Goal: Task Accomplishment & Management: Manage account settings

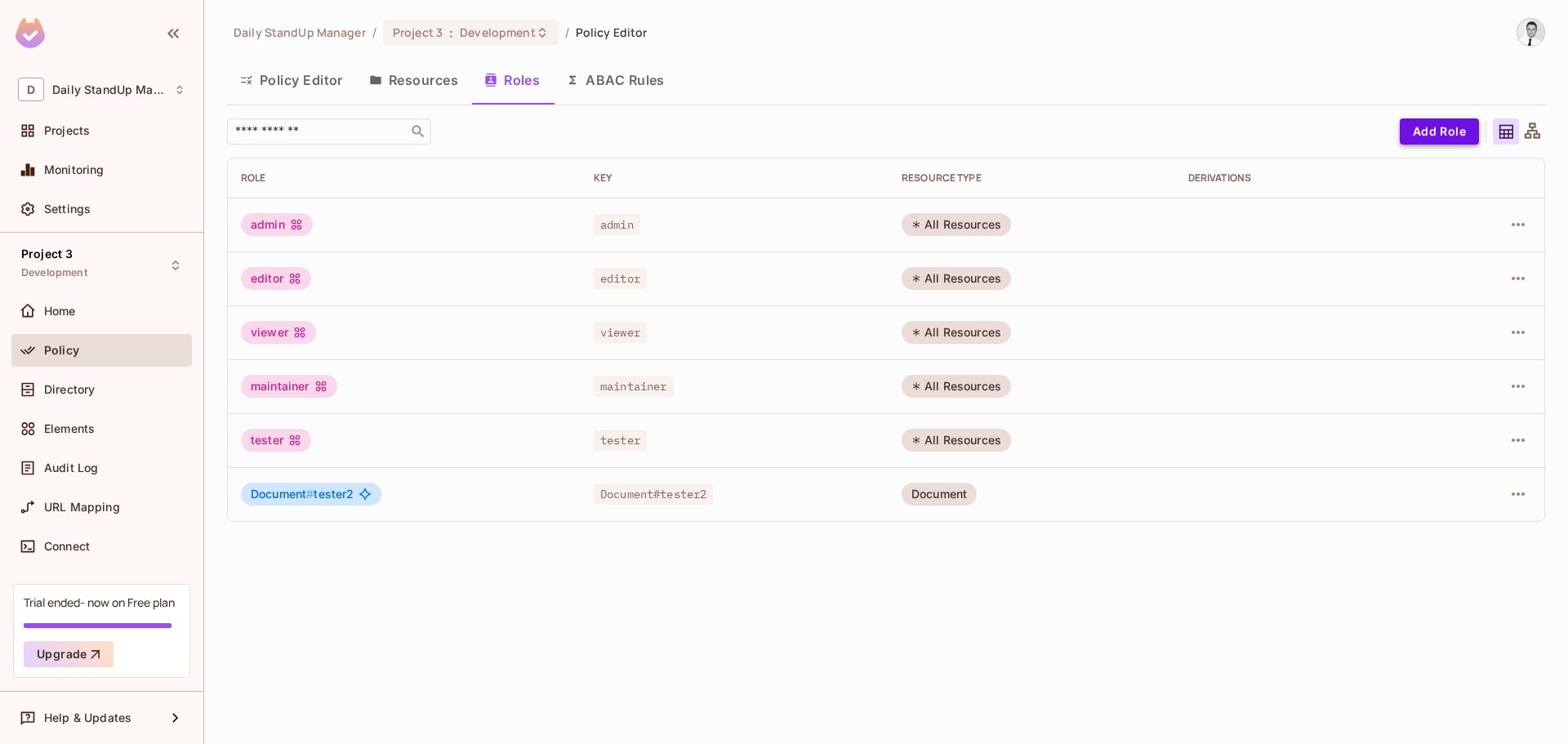
click at [1438, 130] on button "Add Role" at bounding box center [1439, 131] width 80 height 26
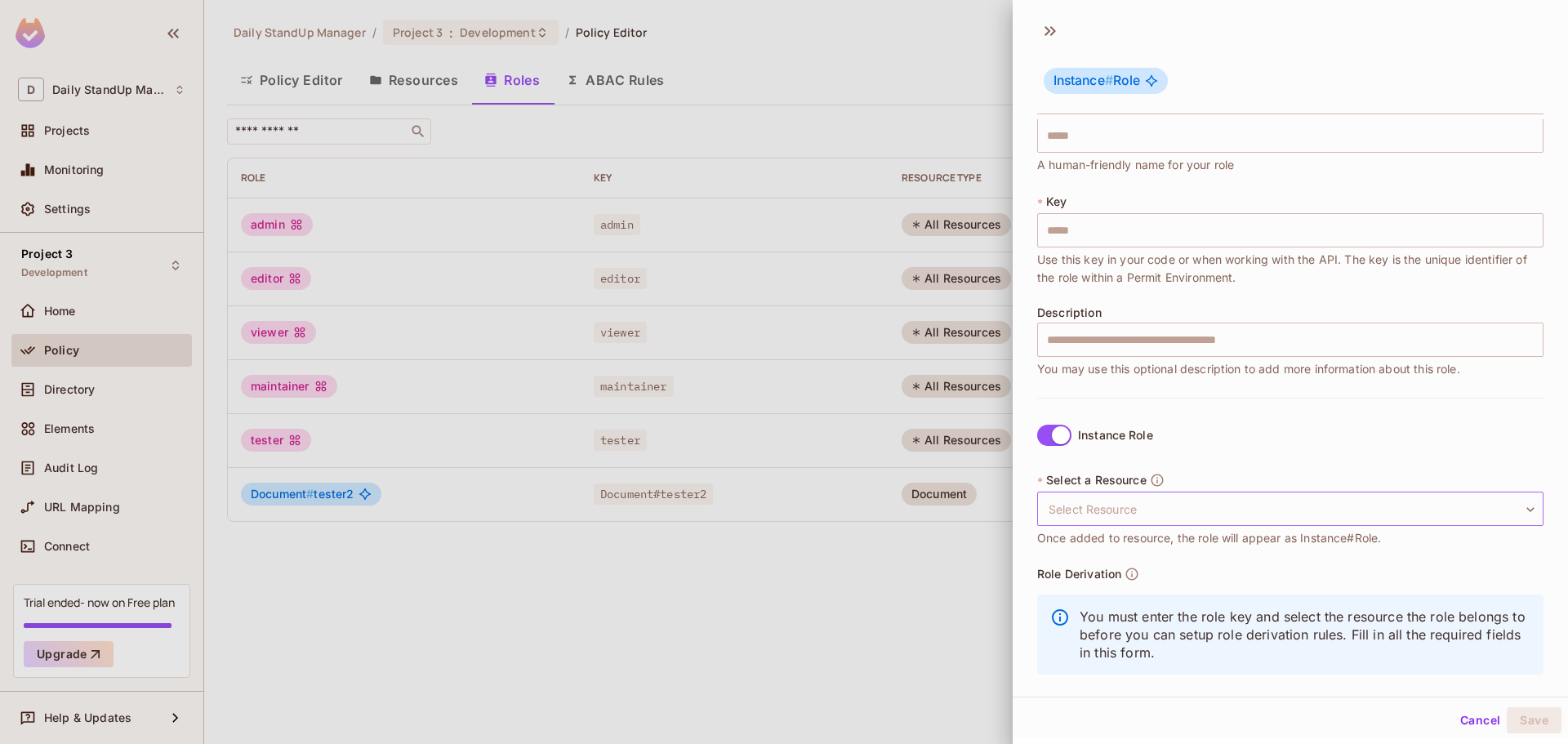
scroll to position [47, 0]
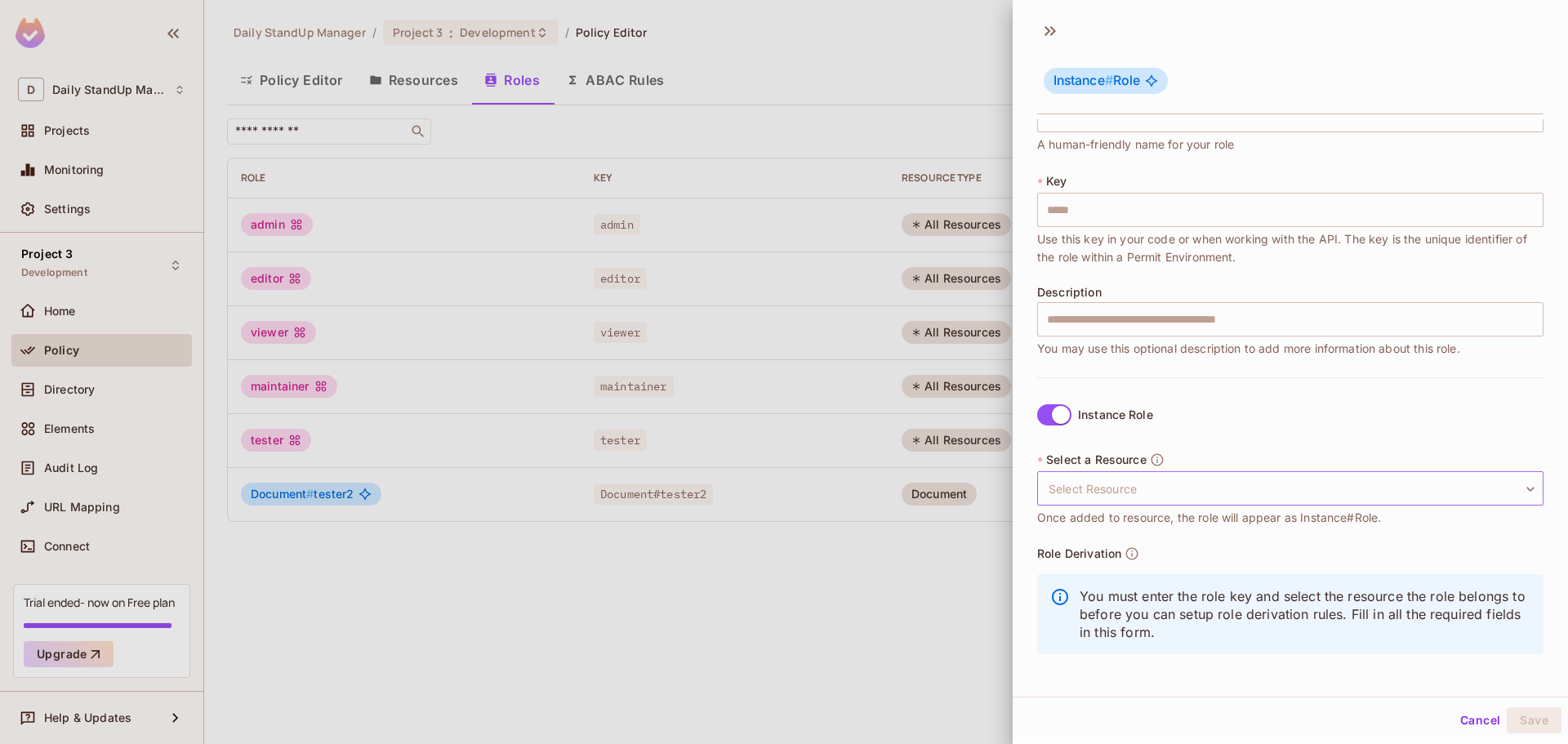
click at [1094, 488] on body "D Daily StandUp Manager Projects Monitoring Settings Project 3 Development Home…" at bounding box center [784, 372] width 1568 height 744
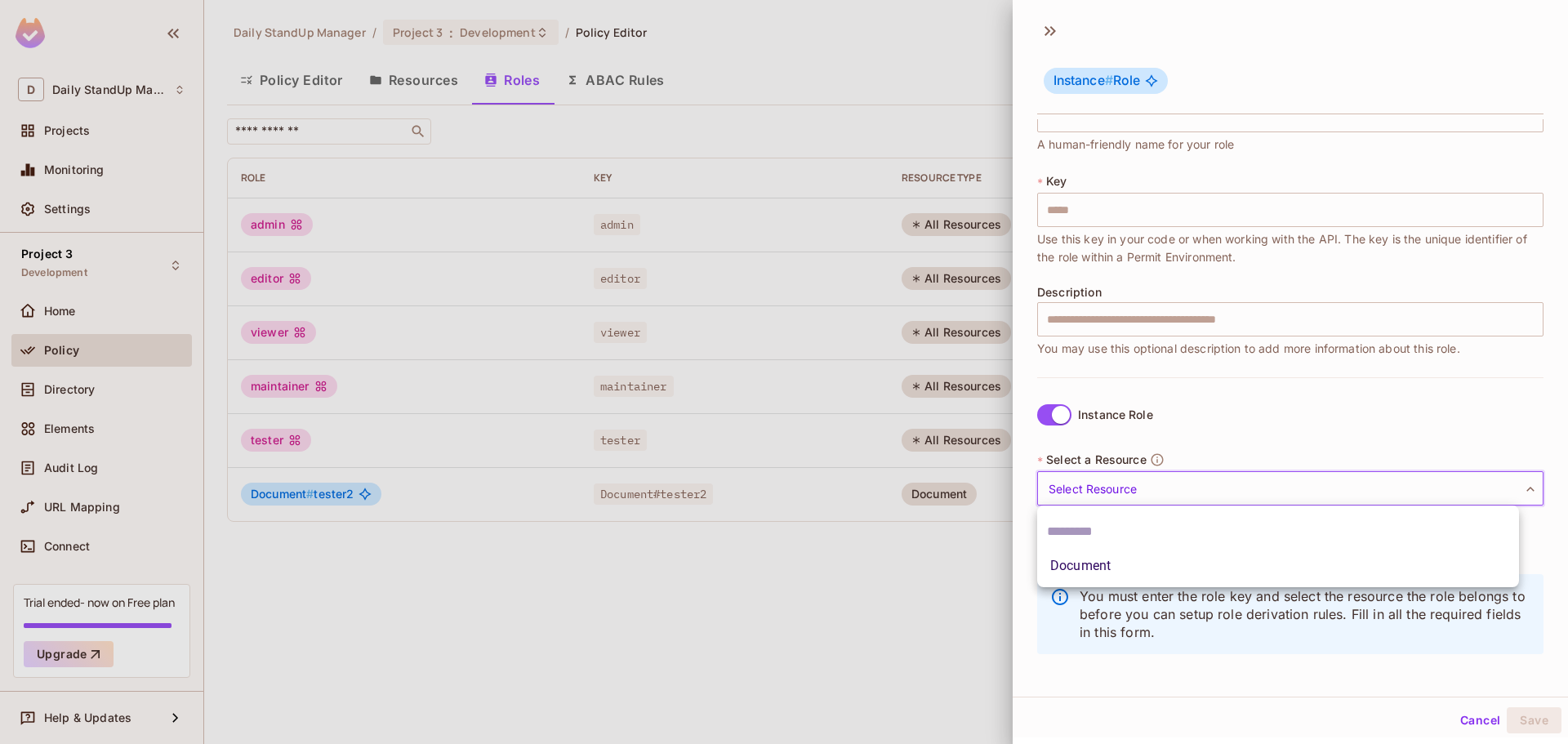
click at [1085, 568] on li "Document" at bounding box center [1278, 565] width 482 height 30
type input "********"
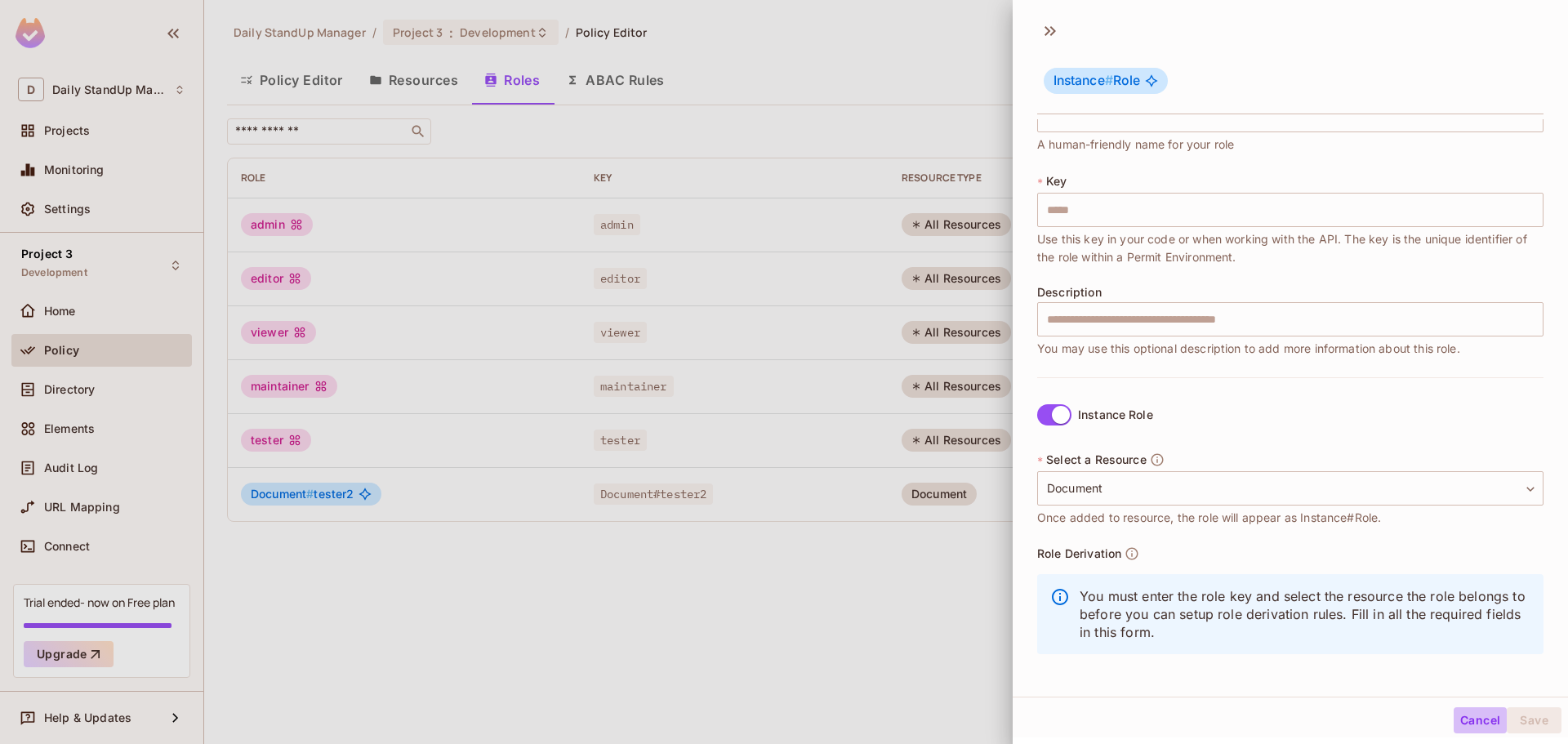
drag, startPoint x: 1462, startPoint y: 712, endPoint x: 1418, endPoint y: 691, distance: 48.8
click at [1462, 713] on button "Cancel" at bounding box center [1480, 720] width 53 height 26
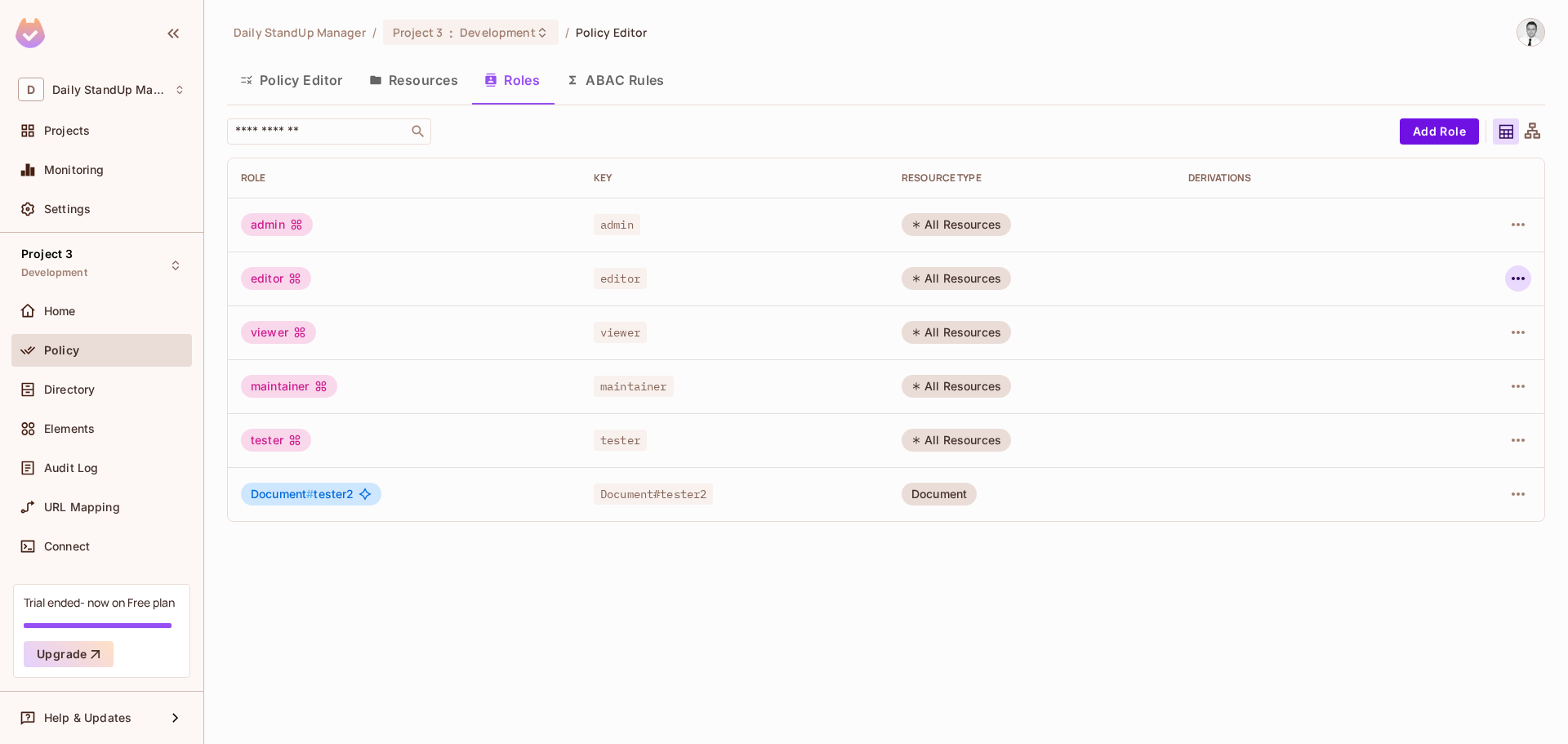
click at [1526, 282] on icon "button" at bounding box center [1519, 278] width 20 height 20
click at [1441, 325] on span "Edit Role" at bounding box center [1445, 316] width 59 height 26
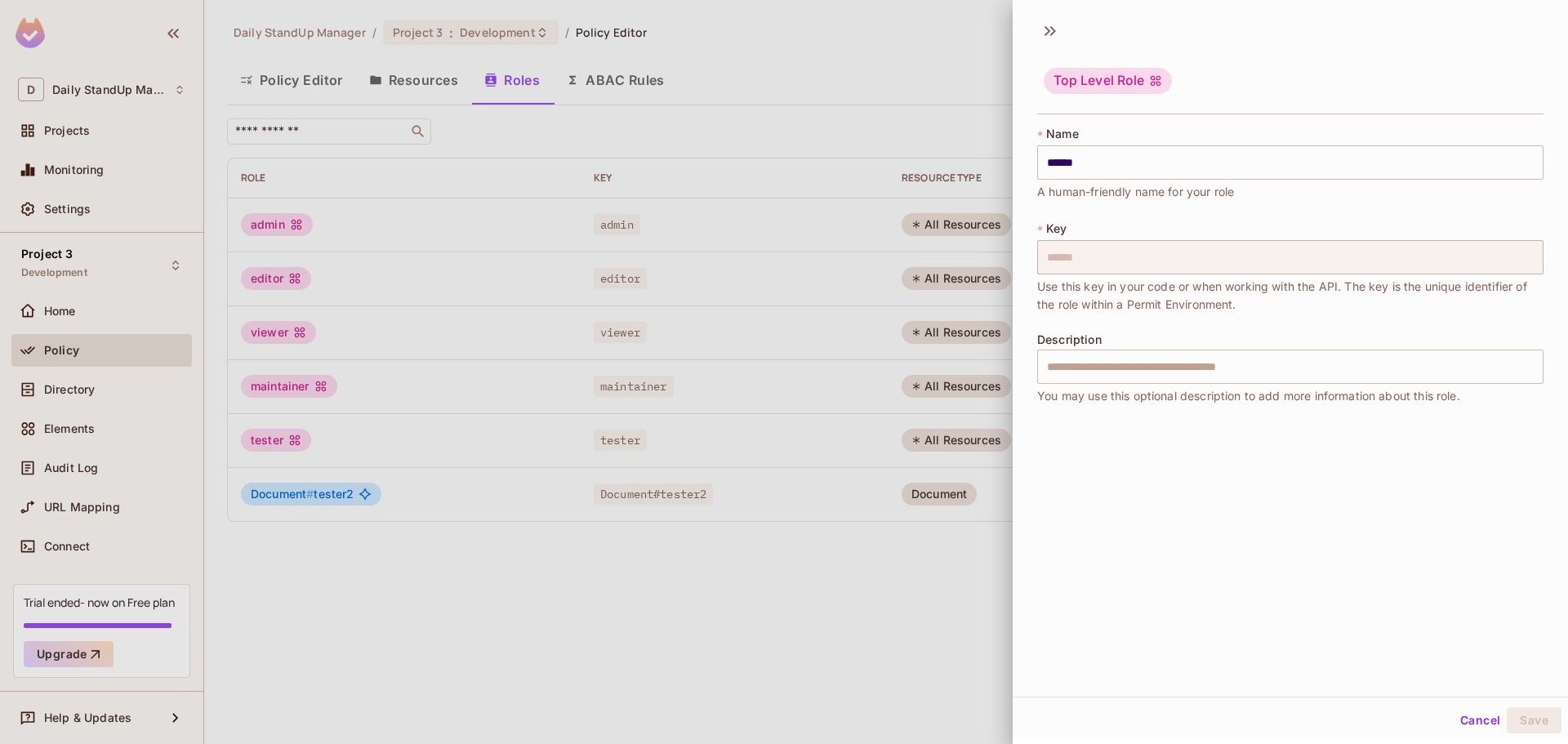
click at [1121, 328] on div "* Name ****** ​ A human-friendly name for your role * Key ****** ​ Use this key…" at bounding box center [1291, 275] width 506 height 299
click at [1454, 714] on button "Cancel" at bounding box center [1480, 720] width 53 height 26
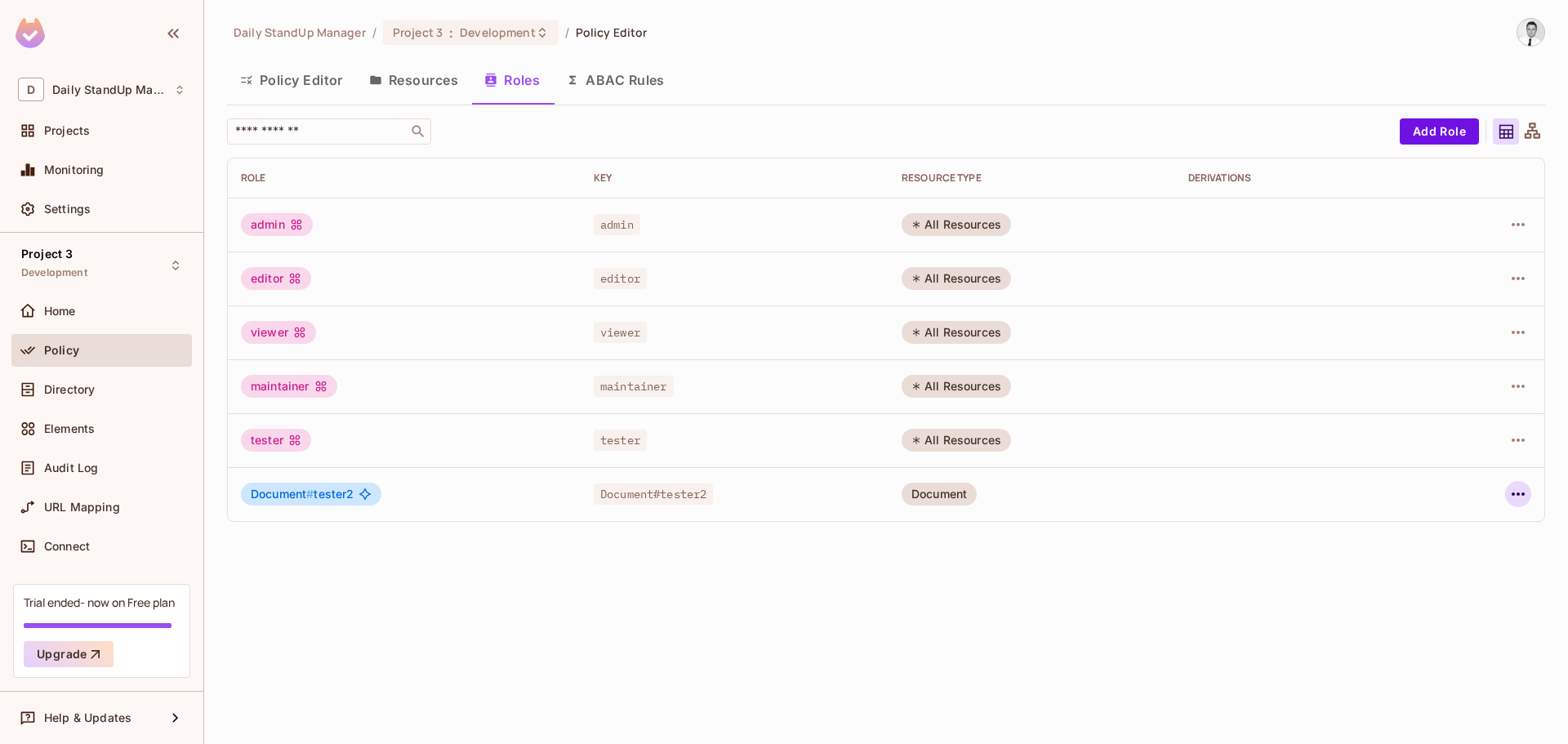
click at [1530, 493] on button "button" at bounding box center [1518, 494] width 26 height 26
click at [1525, 494] on div at bounding box center [784, 372] width 1568 height 744
click at [1518, 490] on icon "button" at bounding box center [1519, 495] width 20 height 20
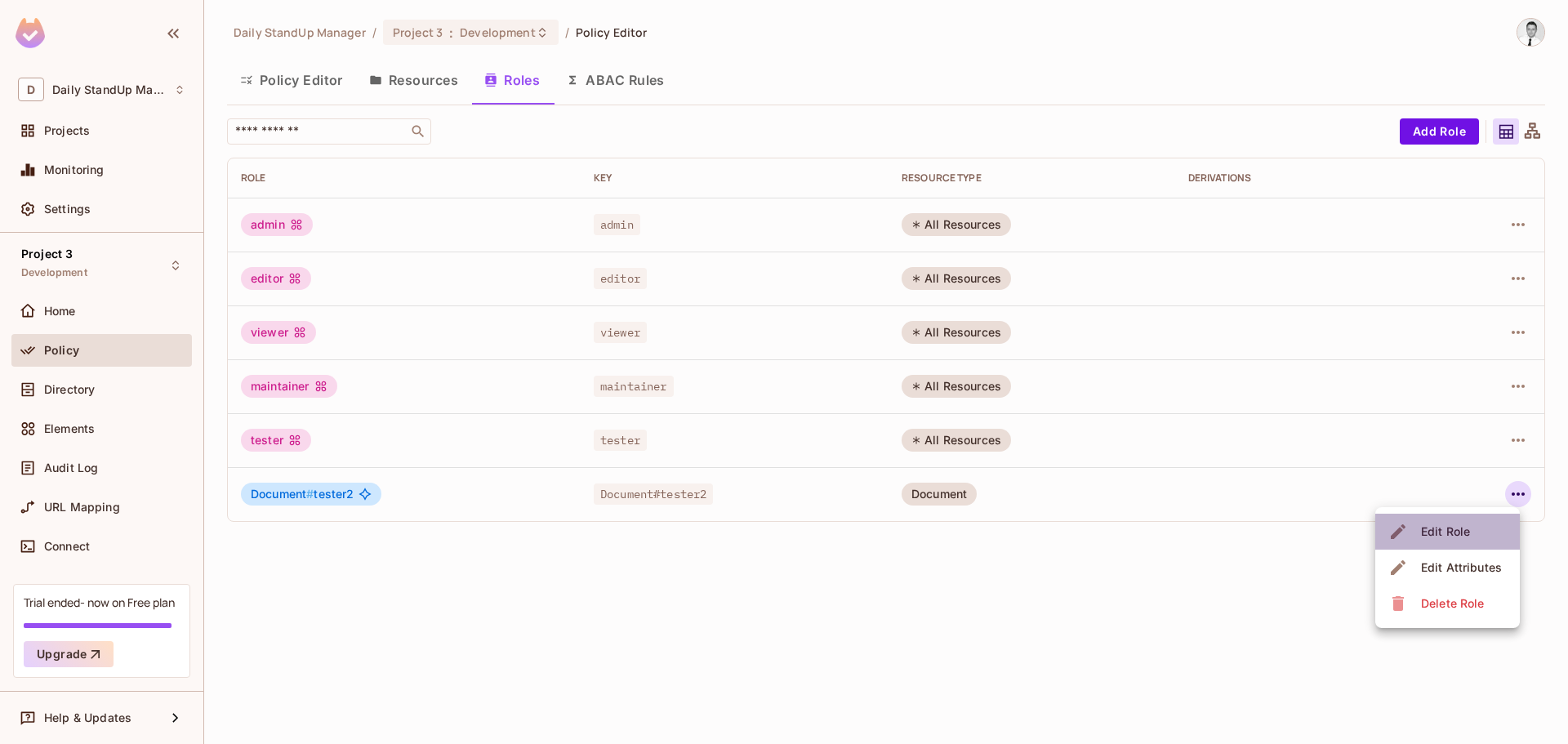
click at [1448, 528] on div "Edit Role" at bounding box center [1445, 531] width 49 height 16
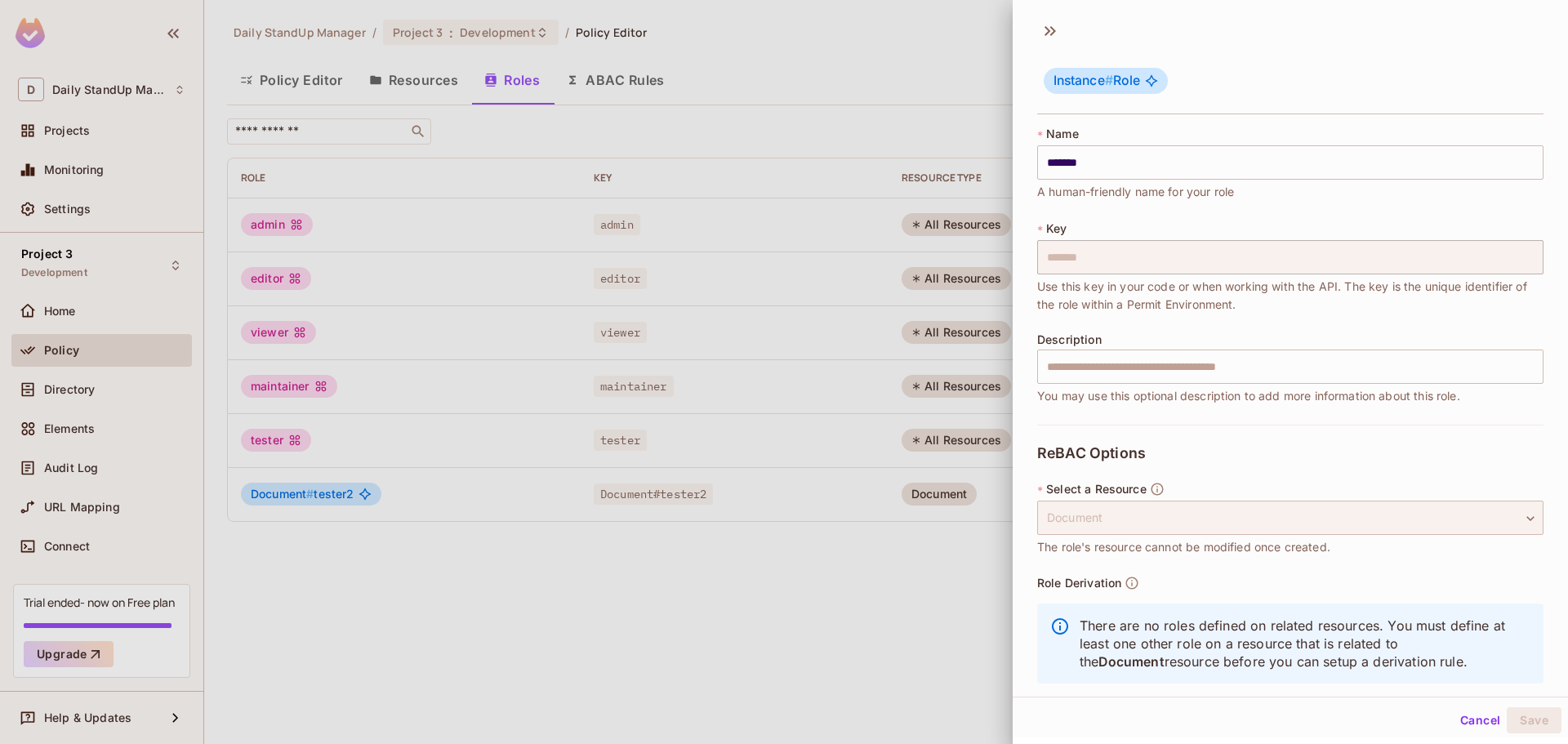
click at [1106, 514] on div "Document" at bounding box center [1291, 518] width 506 height 34
click at [1360, 454] on div "ReBAC Options * Select a Resource Document ******** ​ The role's resource canno…" at bounding box center [1291, 569] width 506 height 288
click at [1174, 224] on div "* Key ******* ​ Use this key in your code or when working with the API. The key…" at bounding box center [1291, 267] width 506 height 93
click at [1324, 81] on div "Instance # Role" at bounding box center [1291, 82] width 506 height 64
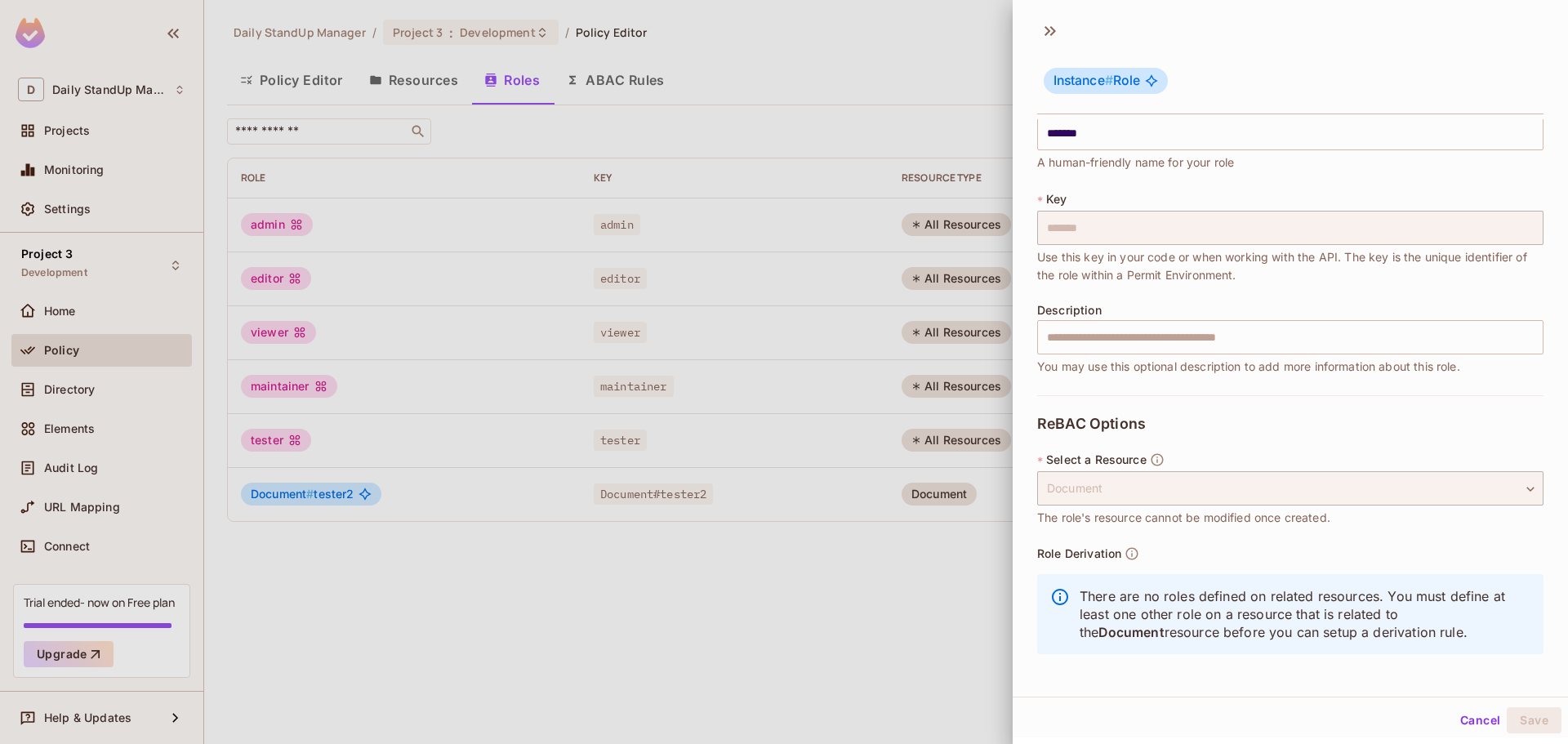
click at [1475, 720] on button "Cancel" at bounding box center [1480, 720] width 53 height 26
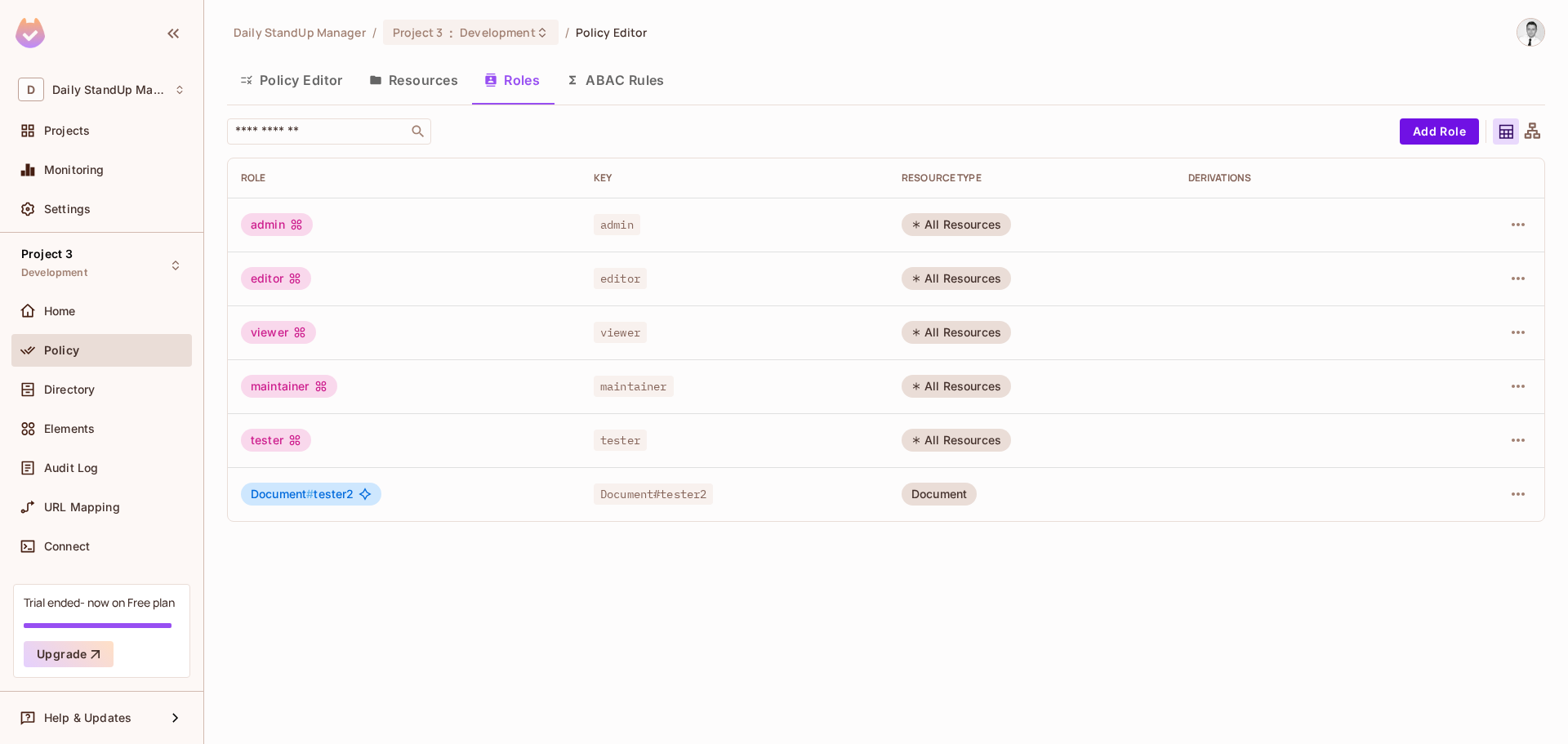
click at [912, 148] on div "​ Add Role Role Key RESOURCE TYPE Derivations admin admin All Resources editor …" at bounding box center [886, 319] width 1318 height 403
click at [110, 311] on div "Home" at bounding box center [114, 311] width 141 height 13
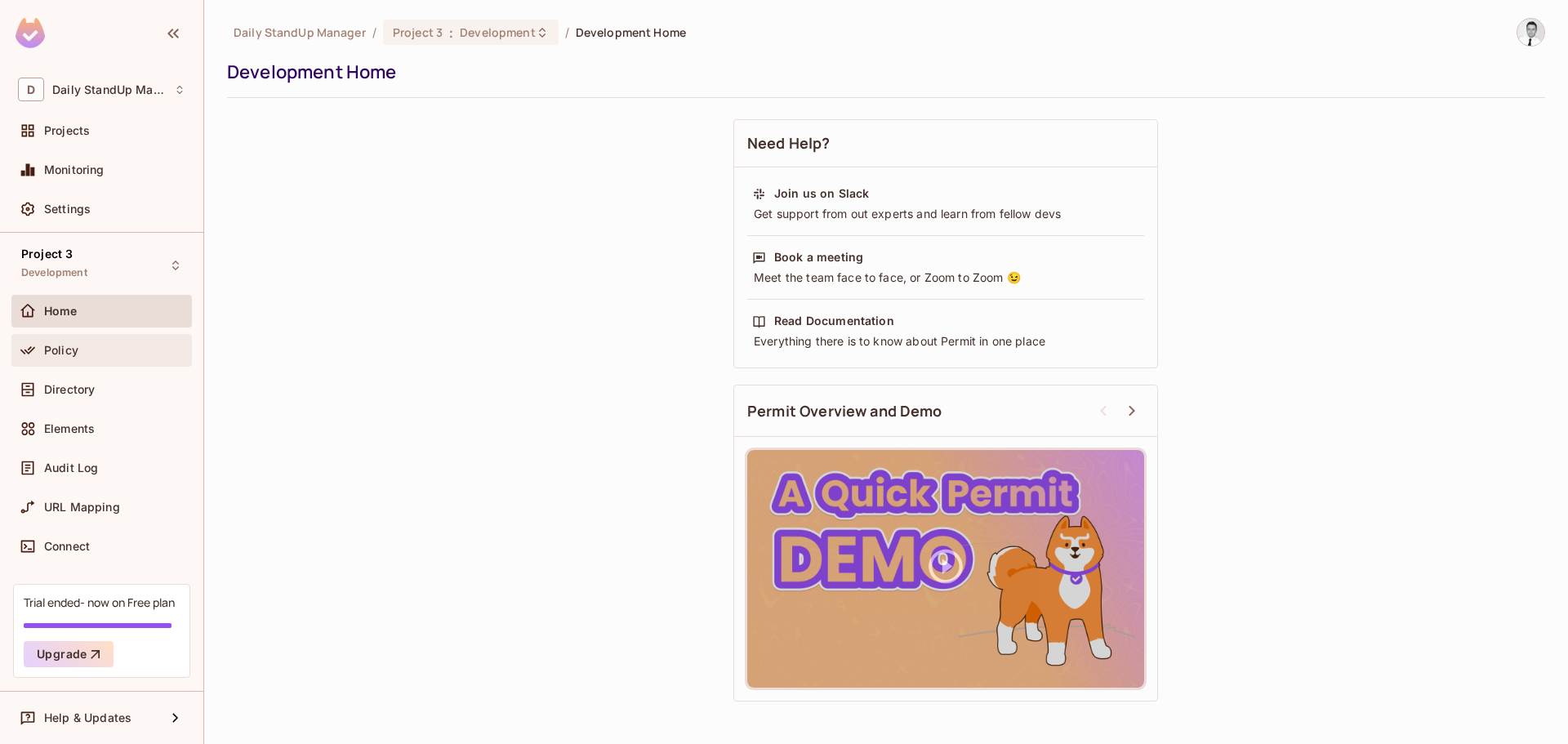
click at [104, 347] on div "Policy" at bounding box center [114, 350] width 141 height 13
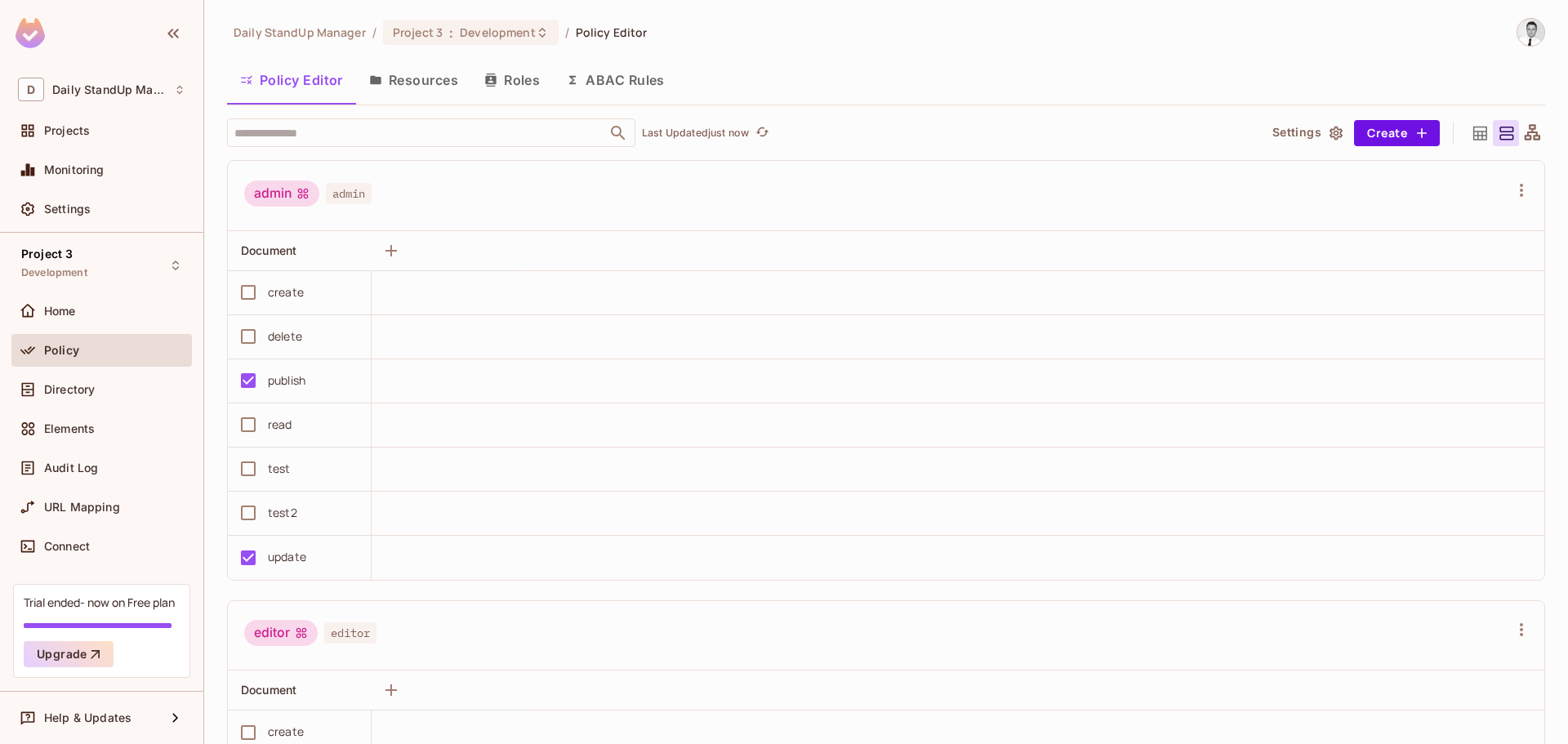
click at [534, 80] on button "Roles" at bounding box center [512, 80] width 81 height 41
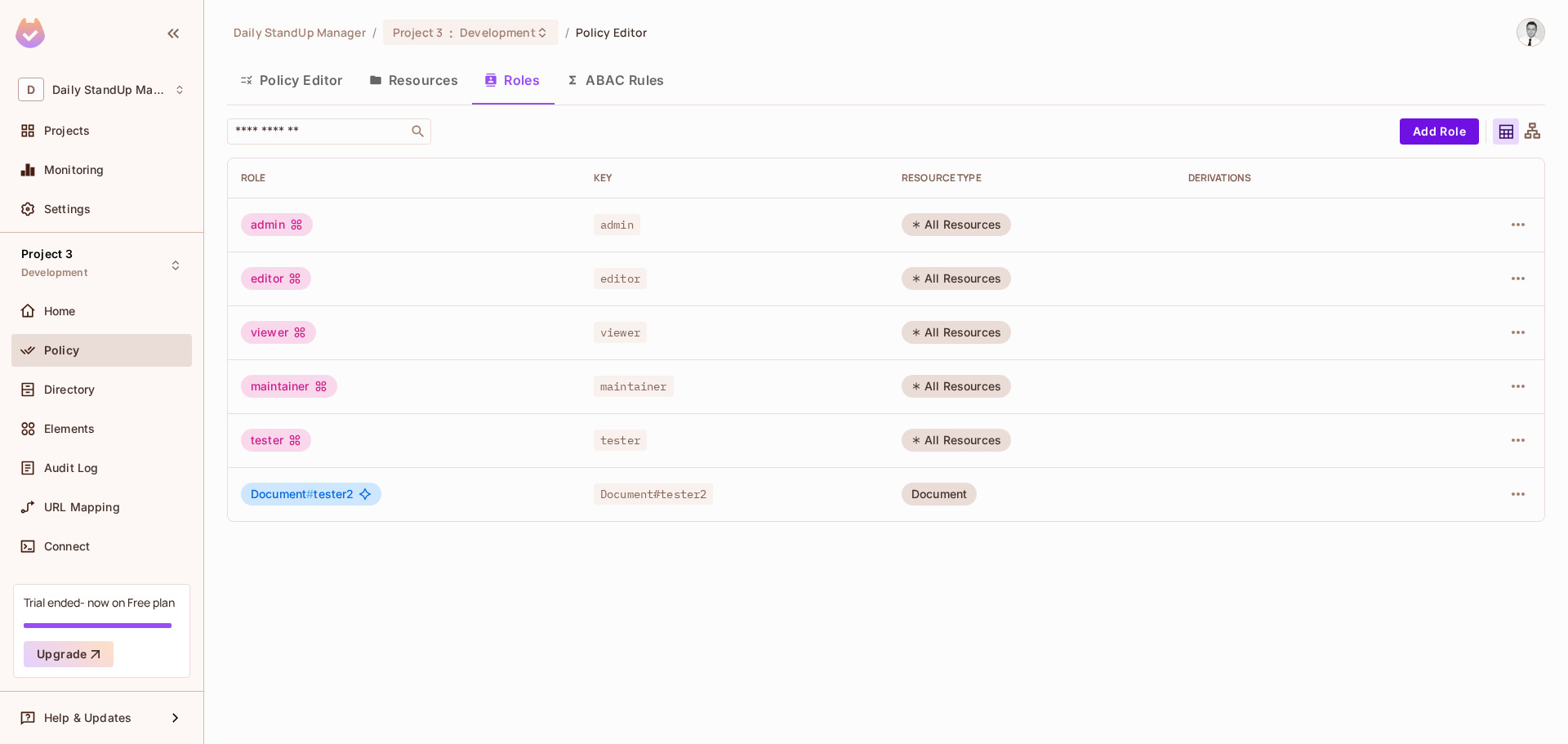
click at [283, 80] on button "Policy Editor" at bounding box center [292, 80] width 129 height 41
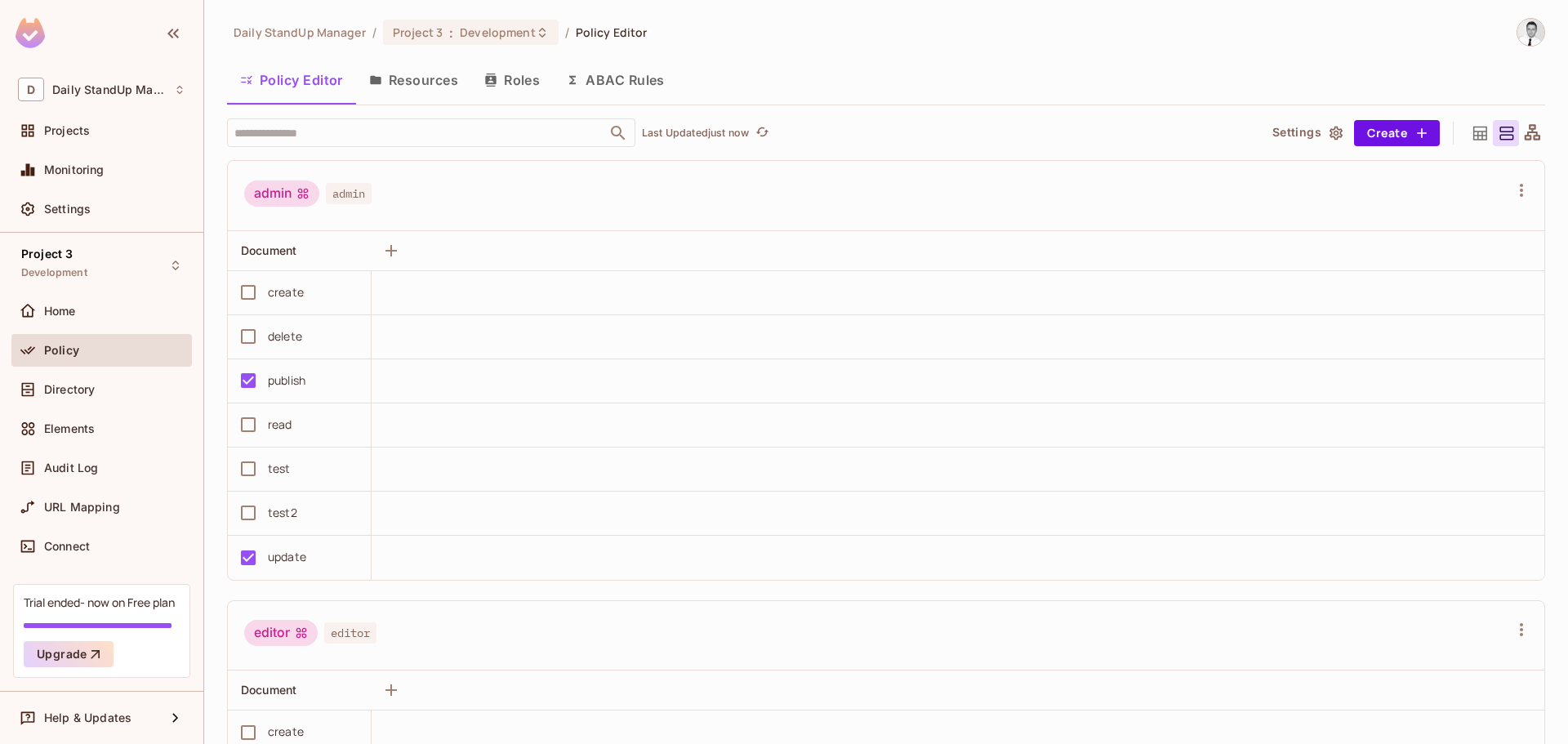
click at [849, 81] on div "Policy Editor Resources Roles ABAC Rules" at bounding box center [886, 80] width 1318 height 41
click at [832, 108] on div "Daily StandUp Manager / Project 3 : Development / Policy Editor Policy Editor R…" at bounding box center [886, 381] width 1318 height 727
click at [412, 86] on button "Resources" at bounding box center [413, 80] width 115 height 41
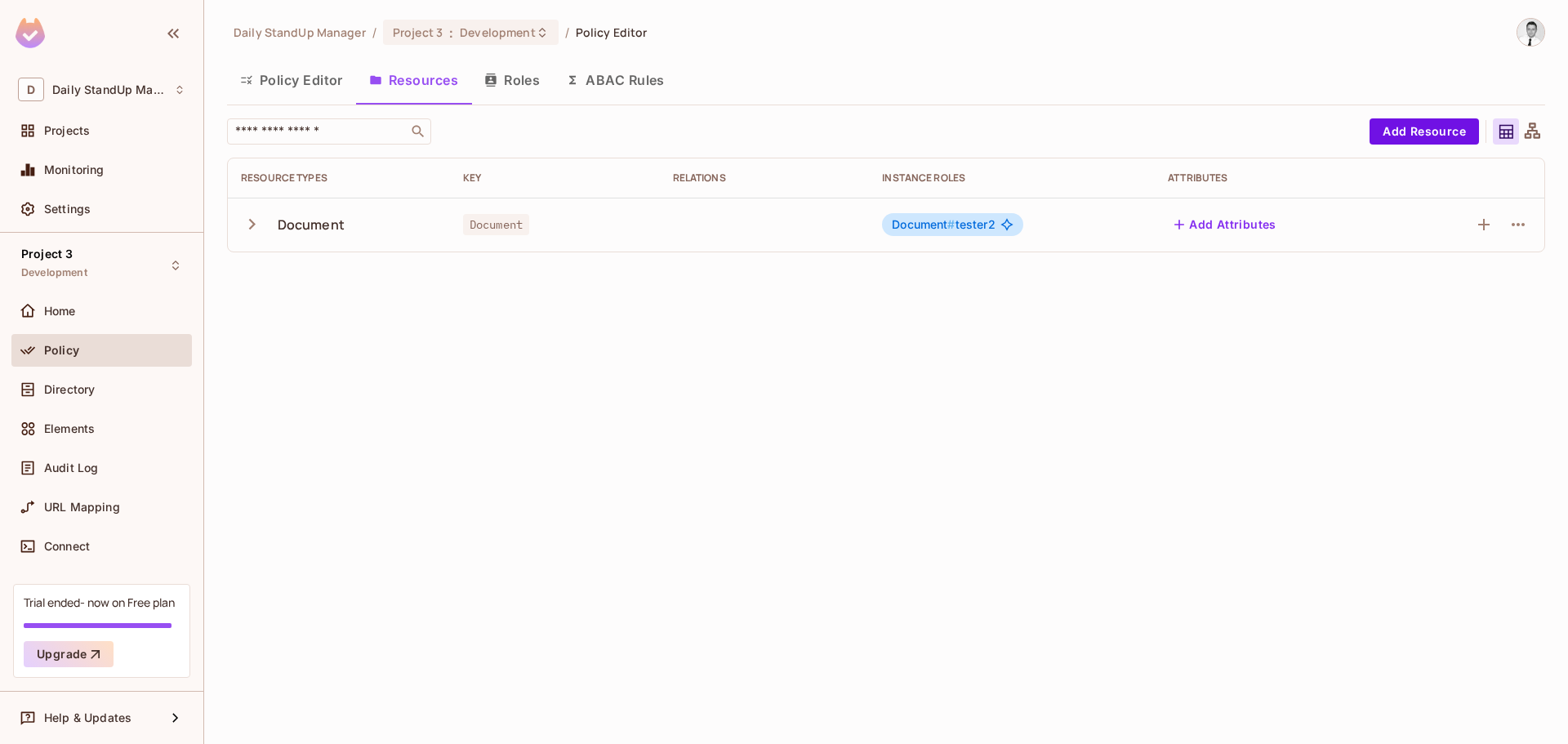
click at [295, 178] on div "Resource Types" at bounding box center [338, 178] width 196 height 13
click at [455, 178] on th "Key" at bounding box center [555, 178] width 210 height 39
click at [504, 178] on div "Key" at bounding box center [555, 178] width 183 height 13
drag, startPoint x: 671, startPoint y: 182, endPoint x: 706, endPoint y: 182, distance: 35.0
click at [672, 182] on th "Relations" at bounding box center [765, 178] width 210 height 39
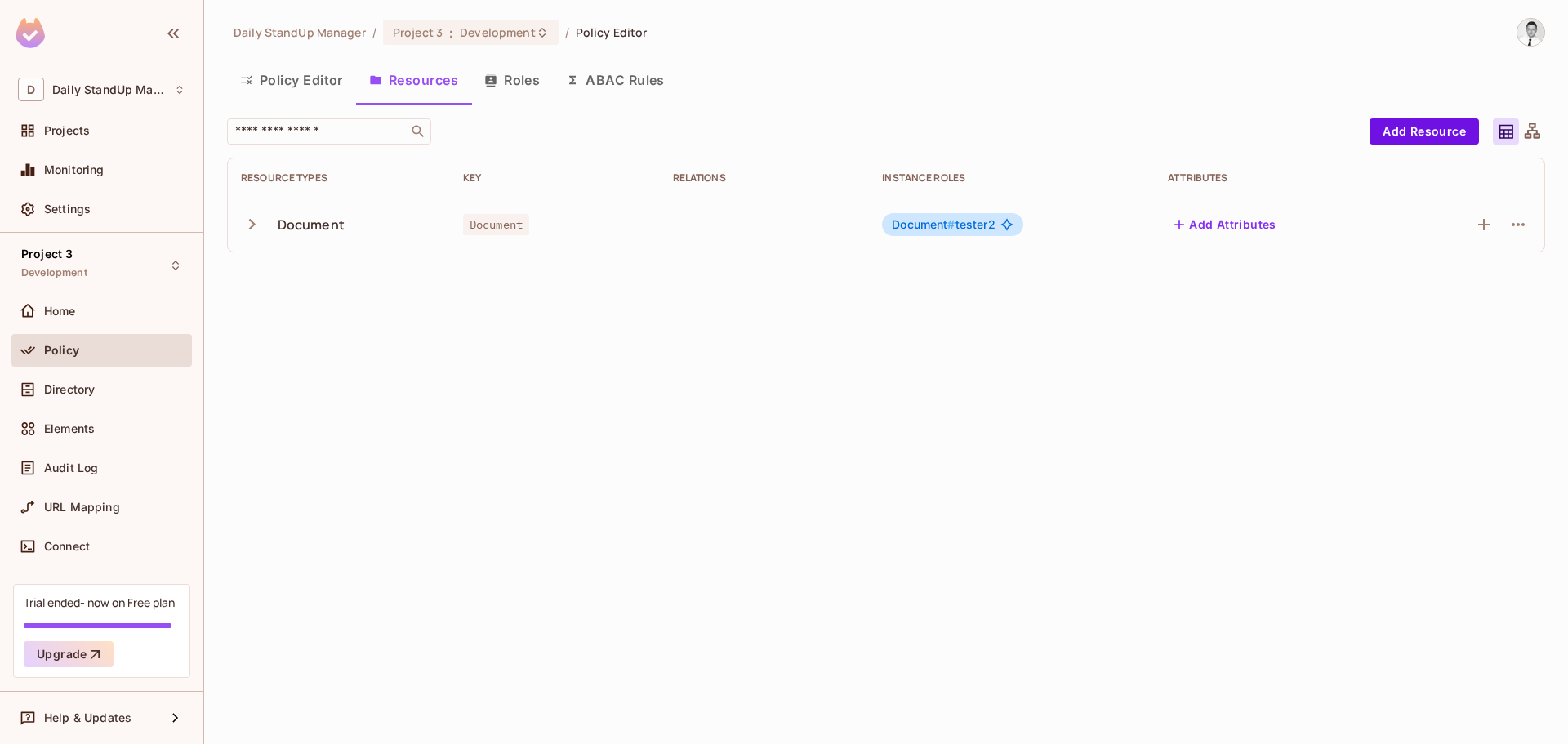
drag, startPoint x: 706, startPoint y: 182, endPoint x: 993, endPoint y: 182, distance: 287.0
click at [710, 182] on div "Relations" at bounding box center [764, 178] width 183 height 13
drag, startPoint x: 995, startPoint y: 182, endPoint x: 1015, endPoint y: 182, distance: 20.0
click at [1004, 182] on div "Instance roles" at bounding box center [1012, 178] width 259 height 13
click at [1199, 185] on th "Attributes" at bounding box center [1275, 178] width 241 height 39
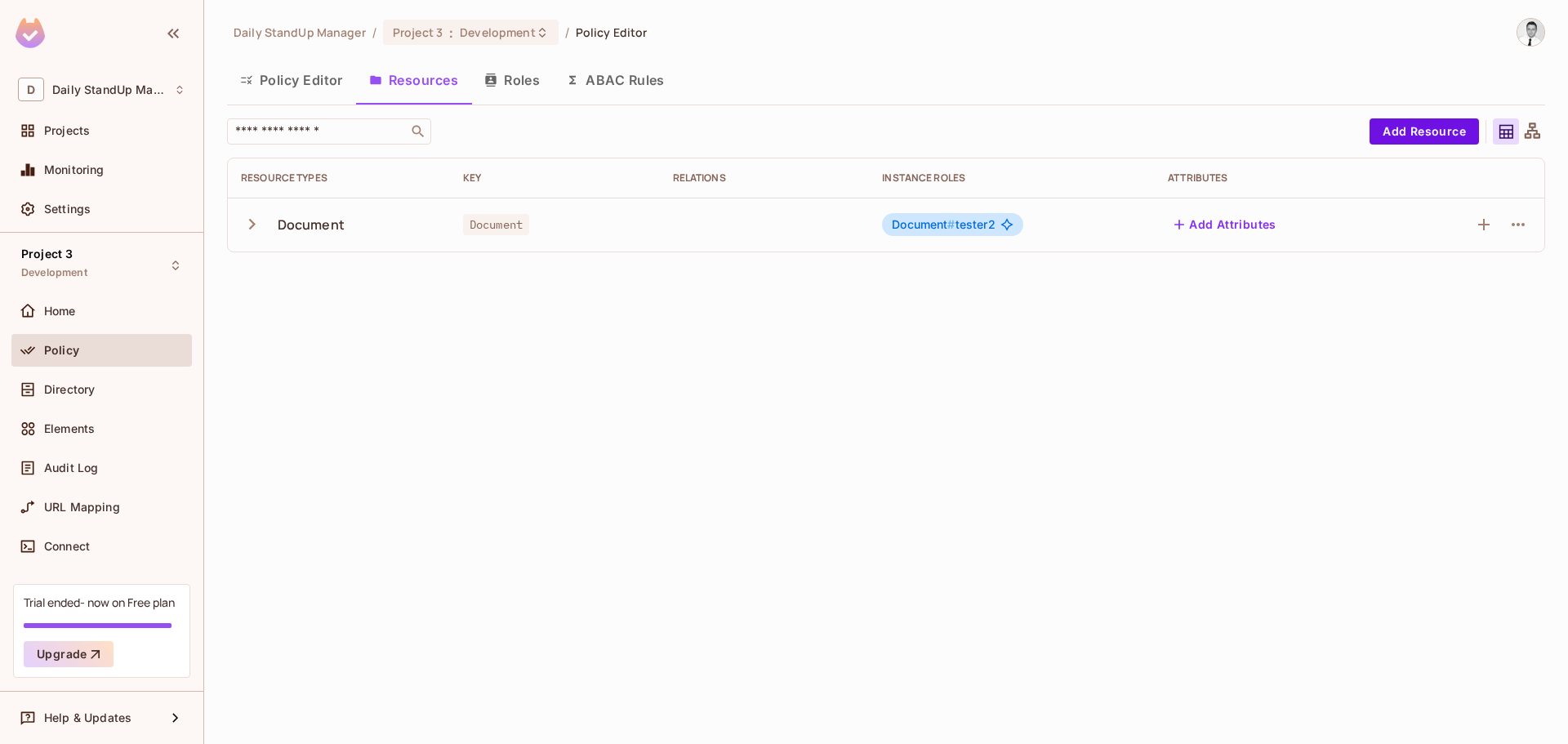
click at [568, 137] on div "​" at bounding box center [794, 131] width 1134 height 26
click at [250, 221] on icon "button" at bounding box center [252, 224] width 6 height 11
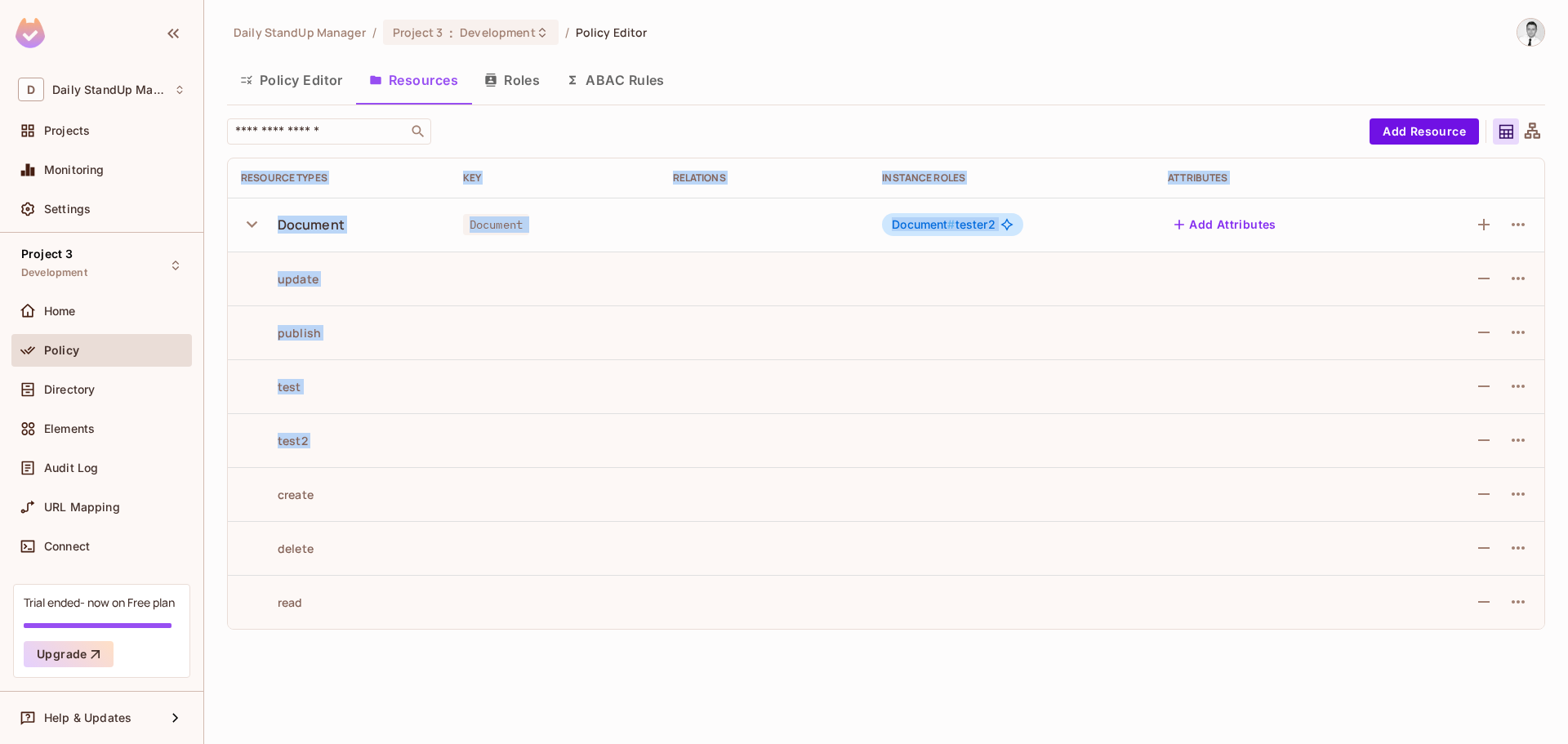
drag, startPoint x: 249, startPoint y: 479, endPoint x: 217, endPoint y: 484, distance: 32.4
click at [217, 484] on div "Daily StandUp Manager / Project 3 : Development / Policy Editor Policy Editor R…" at bounding box center [886, 372] width 1364 height 744
click at [232, 479] on td "create" at bounding box center [339, 494] width 222 height 54
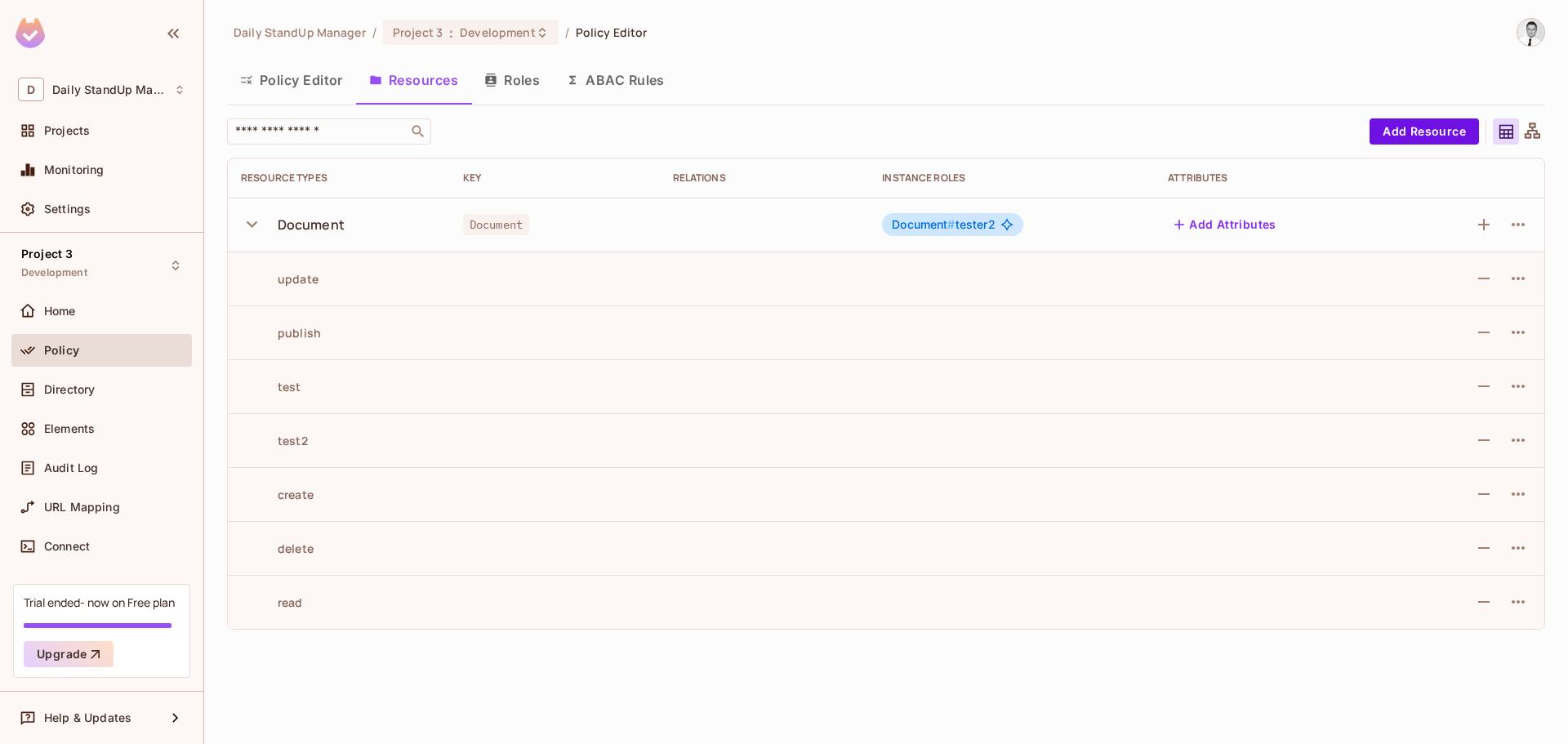
drag, startPoint x: 795, startPoint y: 105, endPoint x: 321, endPoint y: 1, distance: 485.3
click at [780, 100] on div "Policy Editor Resources Roles ABAC Rules" at bounding box center [886, 82] width 1318 height 46
click at [1511, 221] on icon "button" at bounding box center [1519, 224] width 20 height 20
click at [1124, 387] on div at bounding box center [784, 372] width 1568 height 744
click at [1526, 278] on icon "button" at bounding box center [1519, 278] width 20 height 20
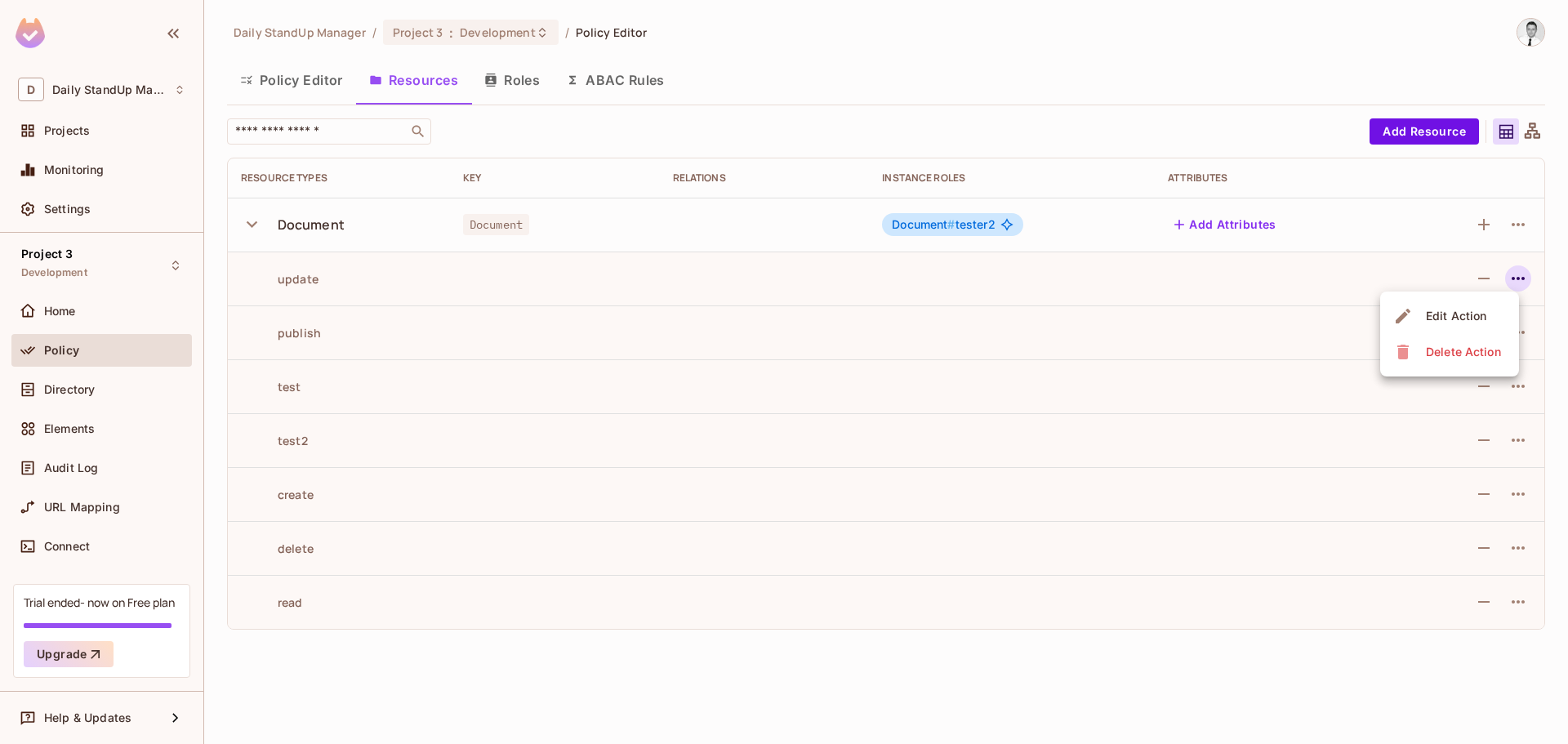
click at [1166, 371] on div at bounding box center [784, 372] width 1568 height 744
click at [99, 343] on div "Policy" at bounding box center [114, 350] width 141 height 13
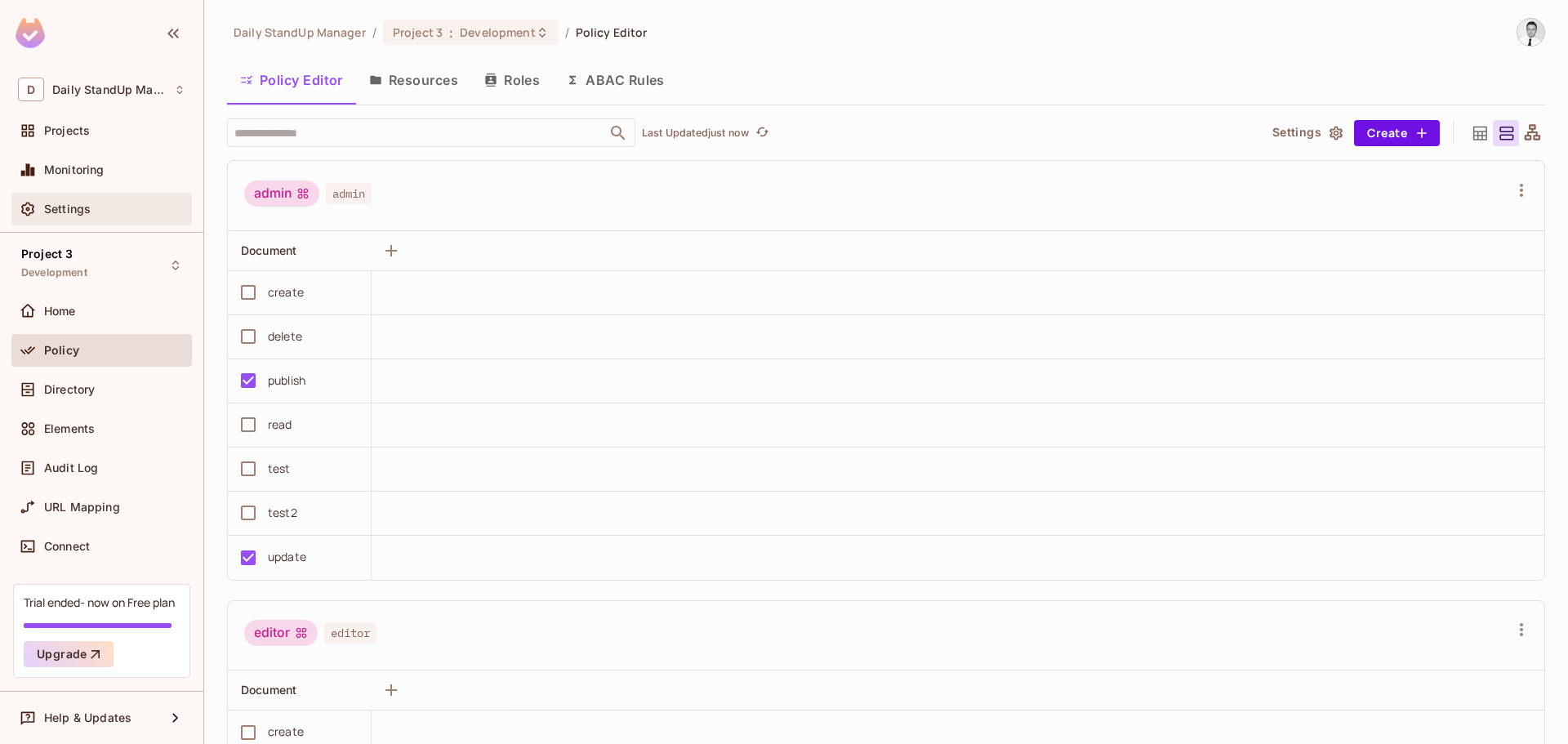
click at [66, 209] on span "Settings" at bounding box center [67, 208] width 47 height 13
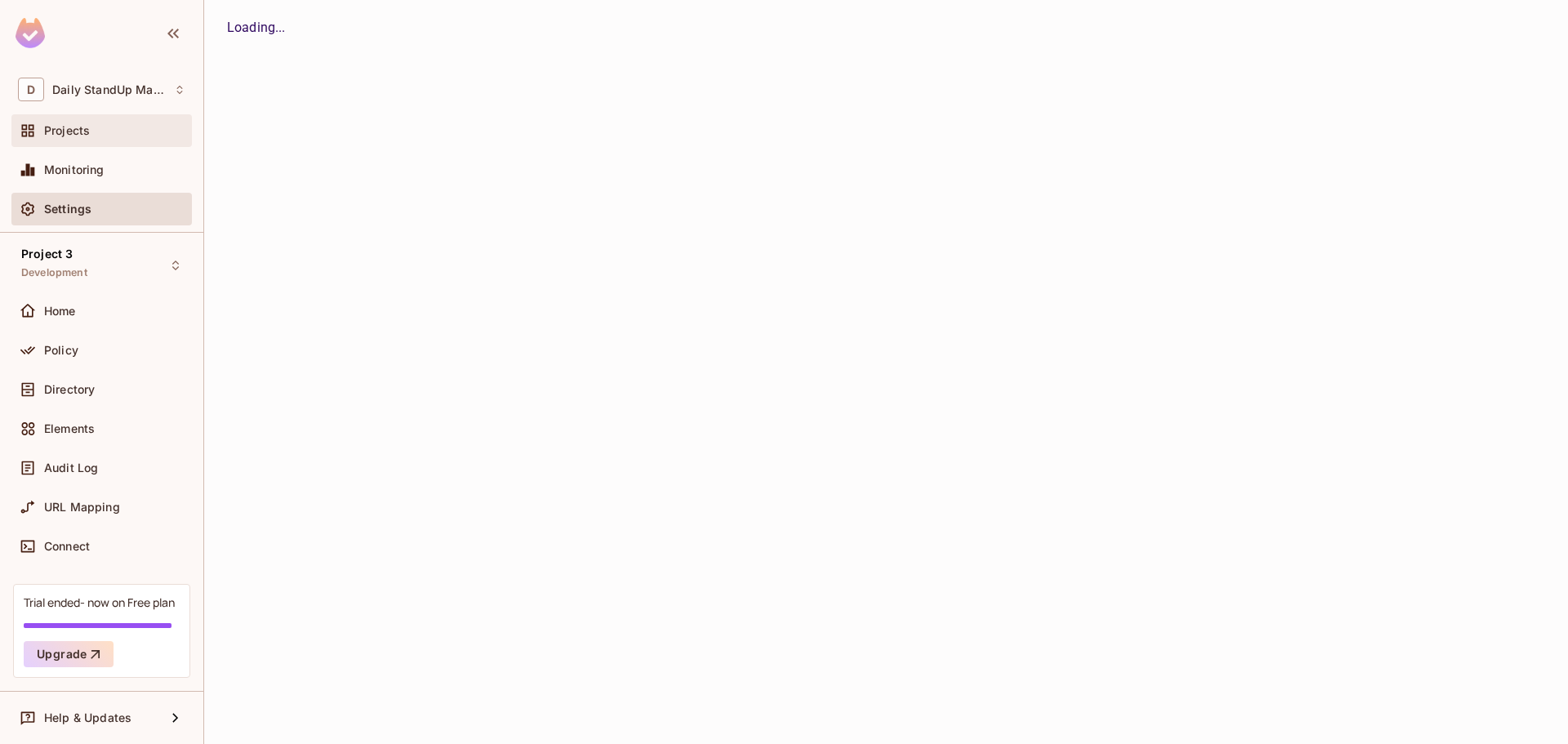
click at [80, 143] on div "Projects" at bounding box center [102, 131] width 181 height 33
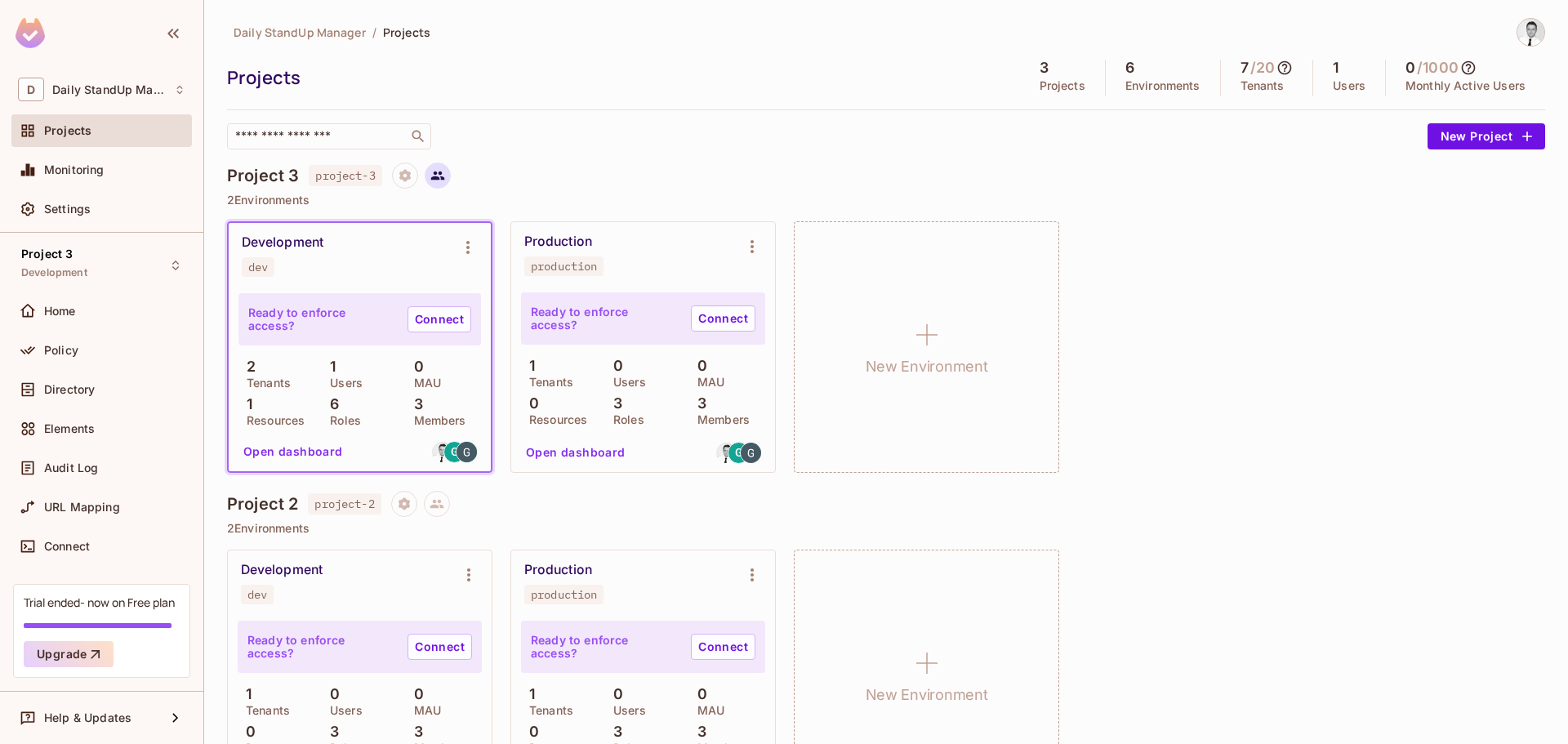
click at [436, 173] on icon at bounding box center [437, 176] width 14 height 9
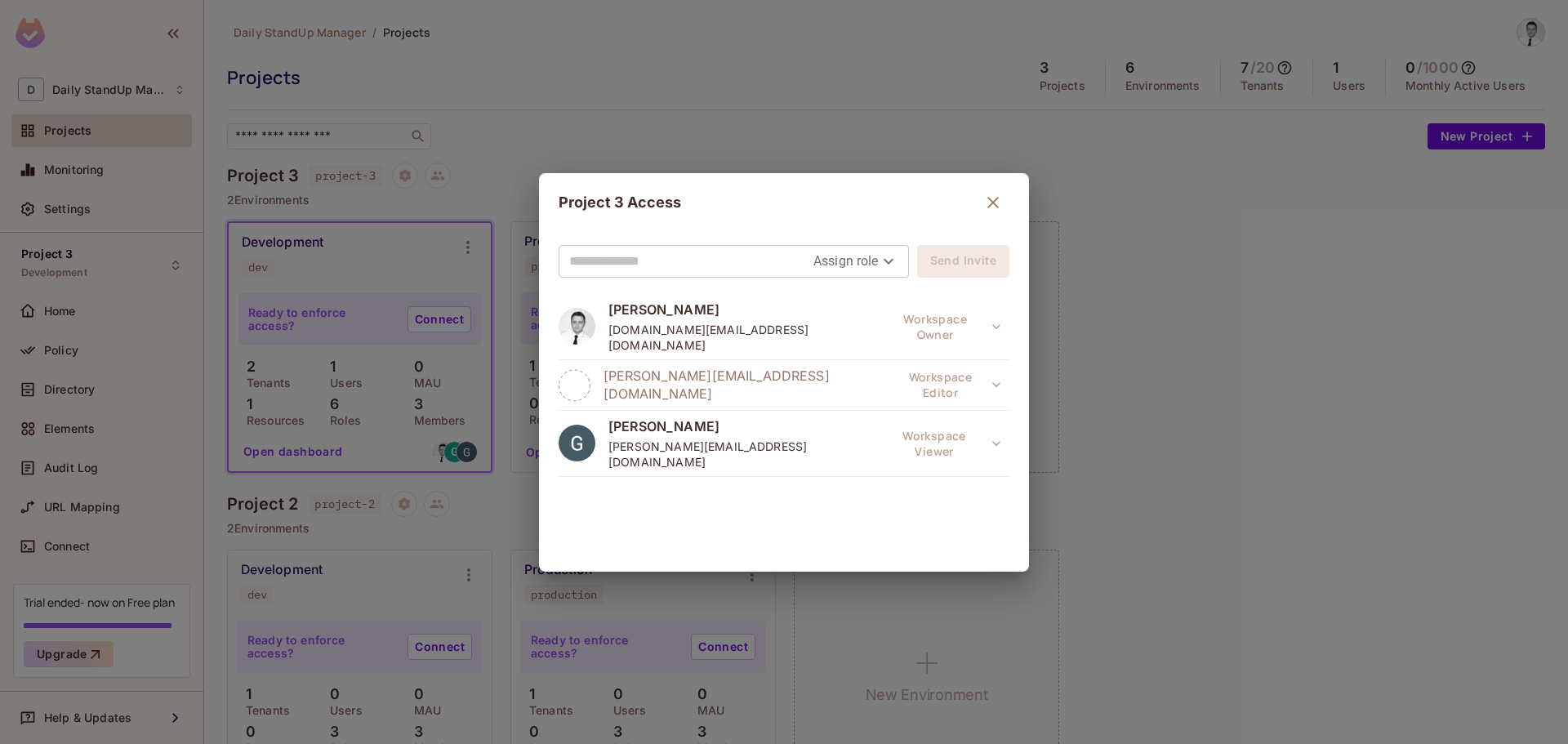
click at [987, 201] on icon "button" at bounding box center [993, 202] width 12 height 12
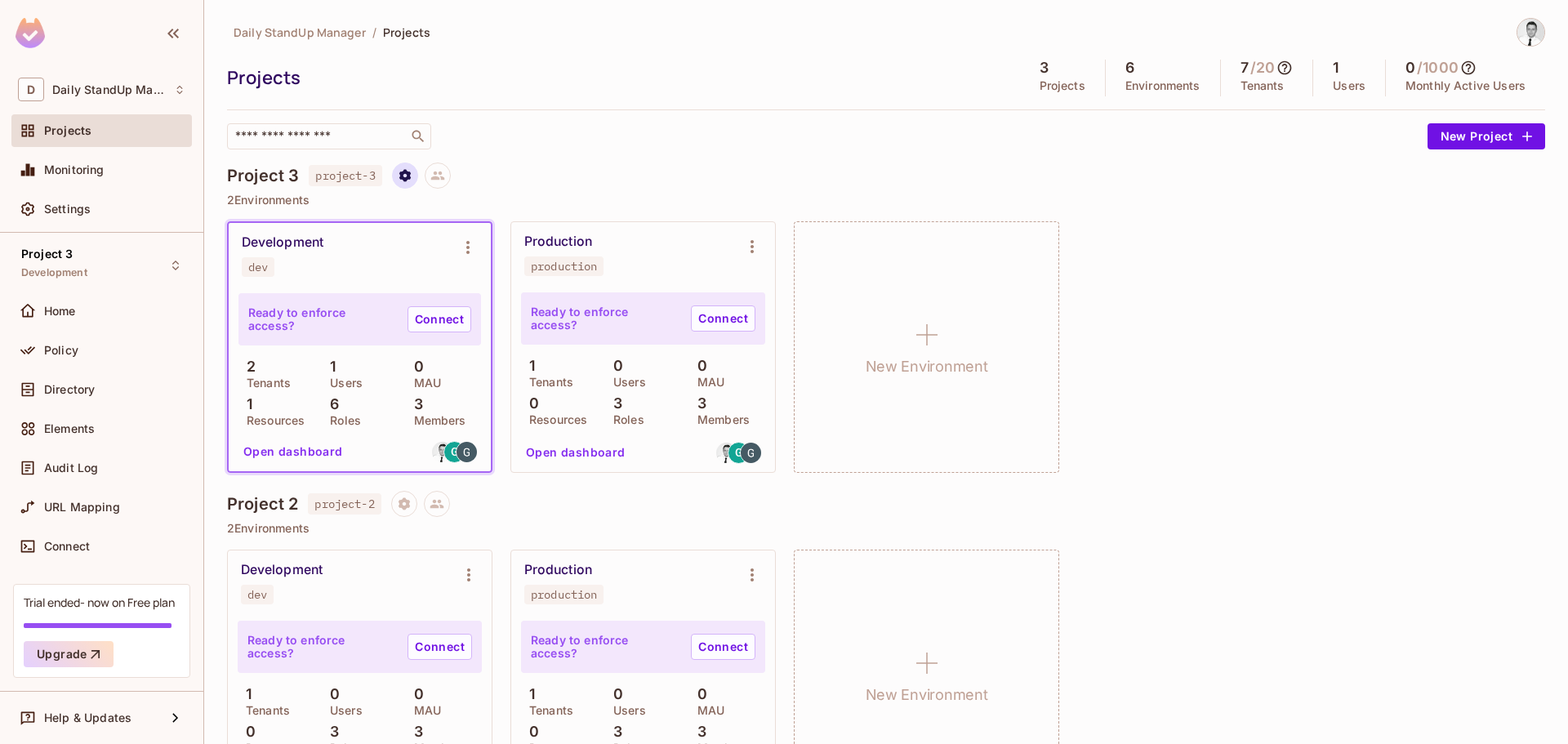
click at [412, 174] on icon "Project settings" at bounding box center [405, 175] width 14 height 14
click at [516, 231] on span "Edit Project" at bounding box center [484, 237] width 74 height 26
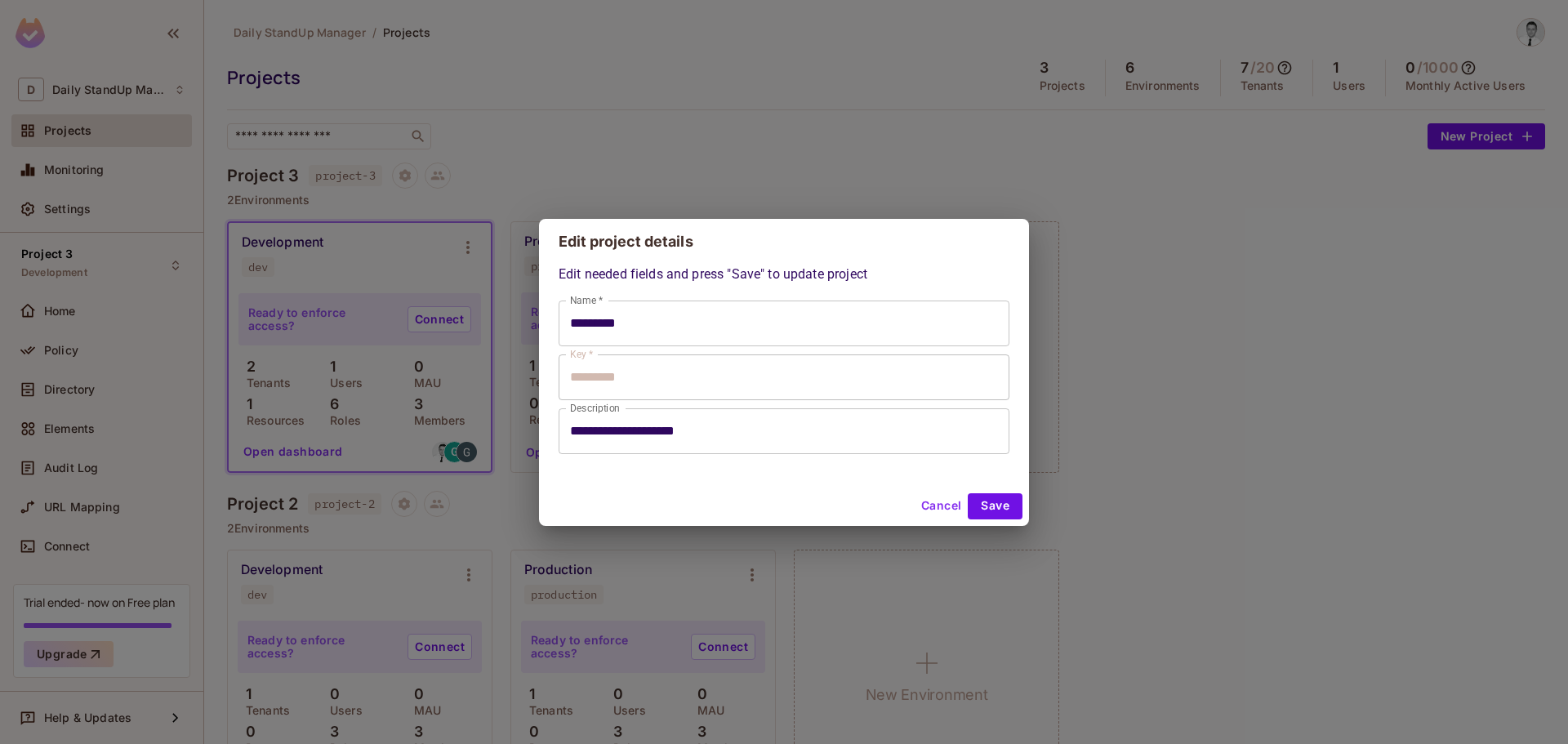
click at [954, 501] on button "Cancel" at bounding box center [941, 506] width 53 height 26
type input "*********"
type input "**********"
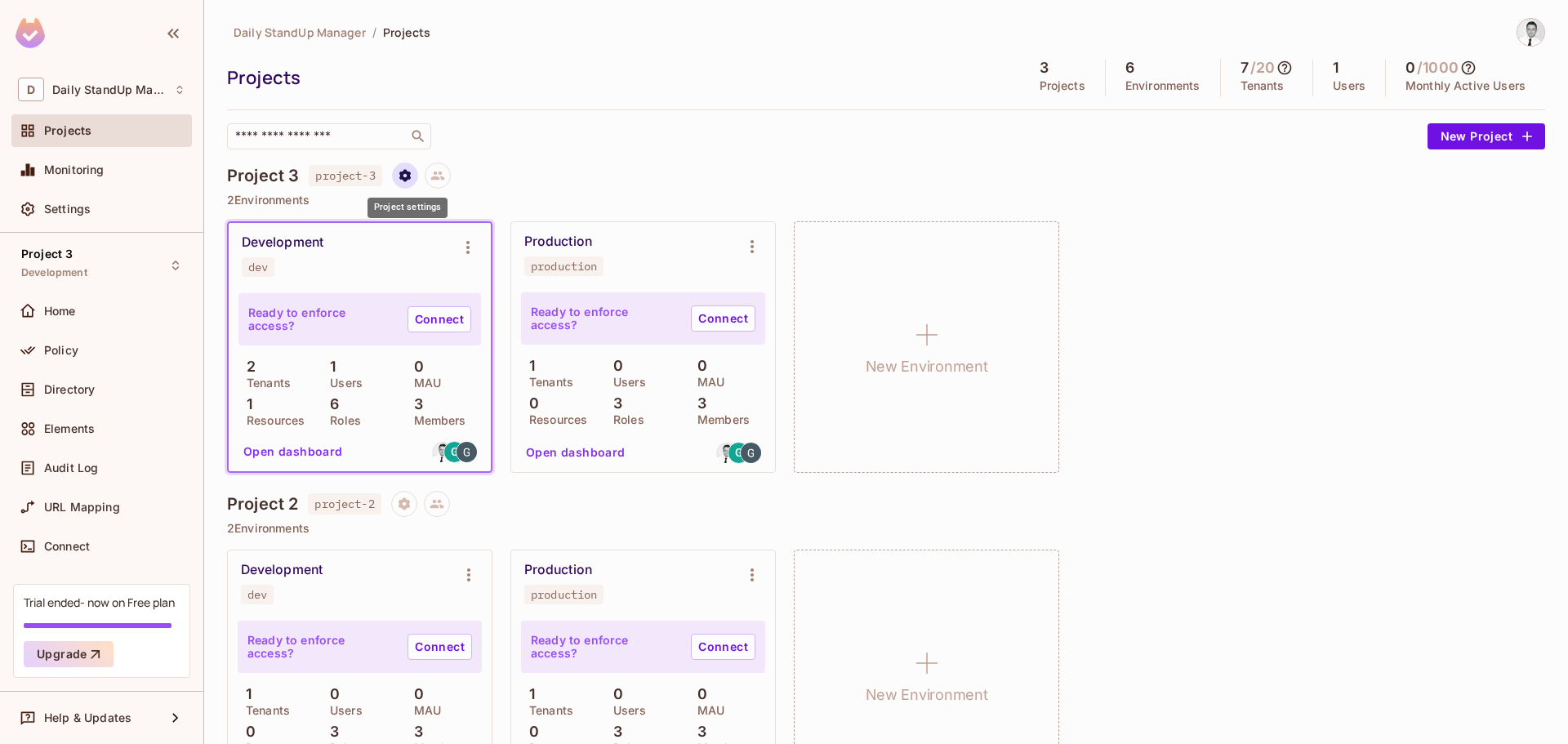
click at [418, 175] on button "Project settings" at bounding box center [404, 175] width 26 height 26
drag, startPoint x: 888, startPoint y: 164, endPoint x: 880, endPoint y: 174, distance: 12.8
click at [889, 164] on div at bounding box center [784, 372] width 1568 height 744
click at [757, 243] on icon "Environment settings" at bounding box center [752, 247] width 20 height 20
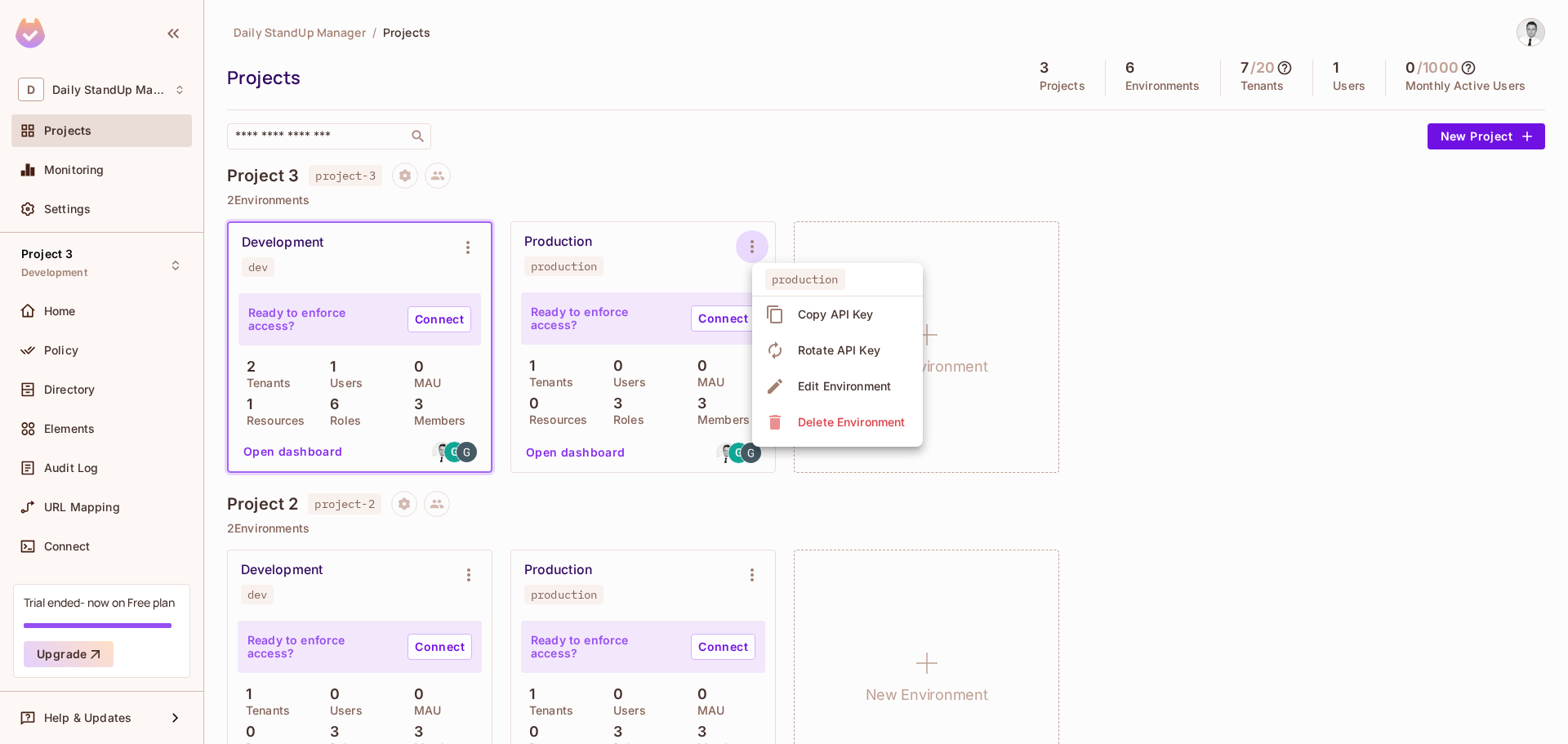
click at [860, 128] on div at bounding box center [784, 372] width 1568 height 744
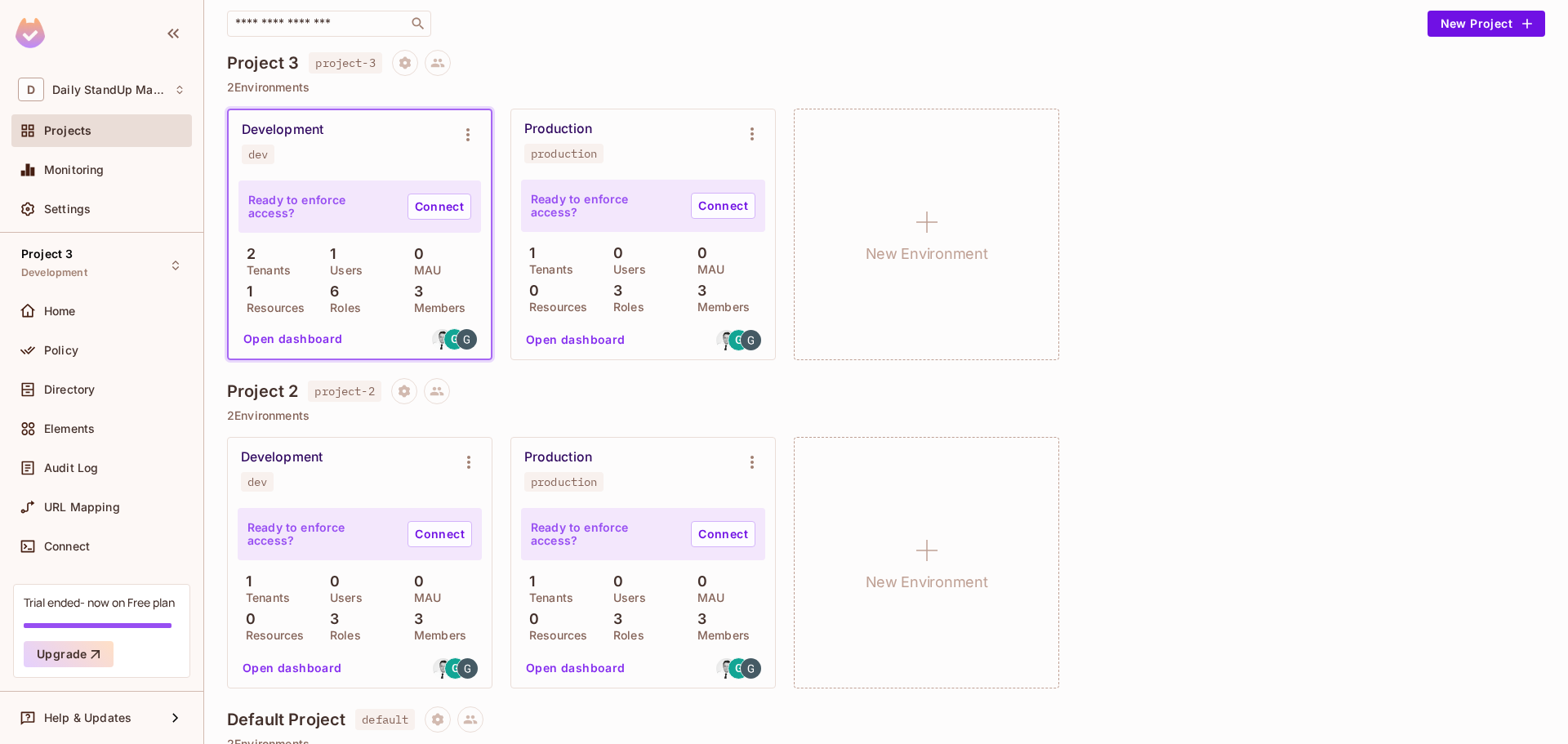
scroll to position [403, 0]
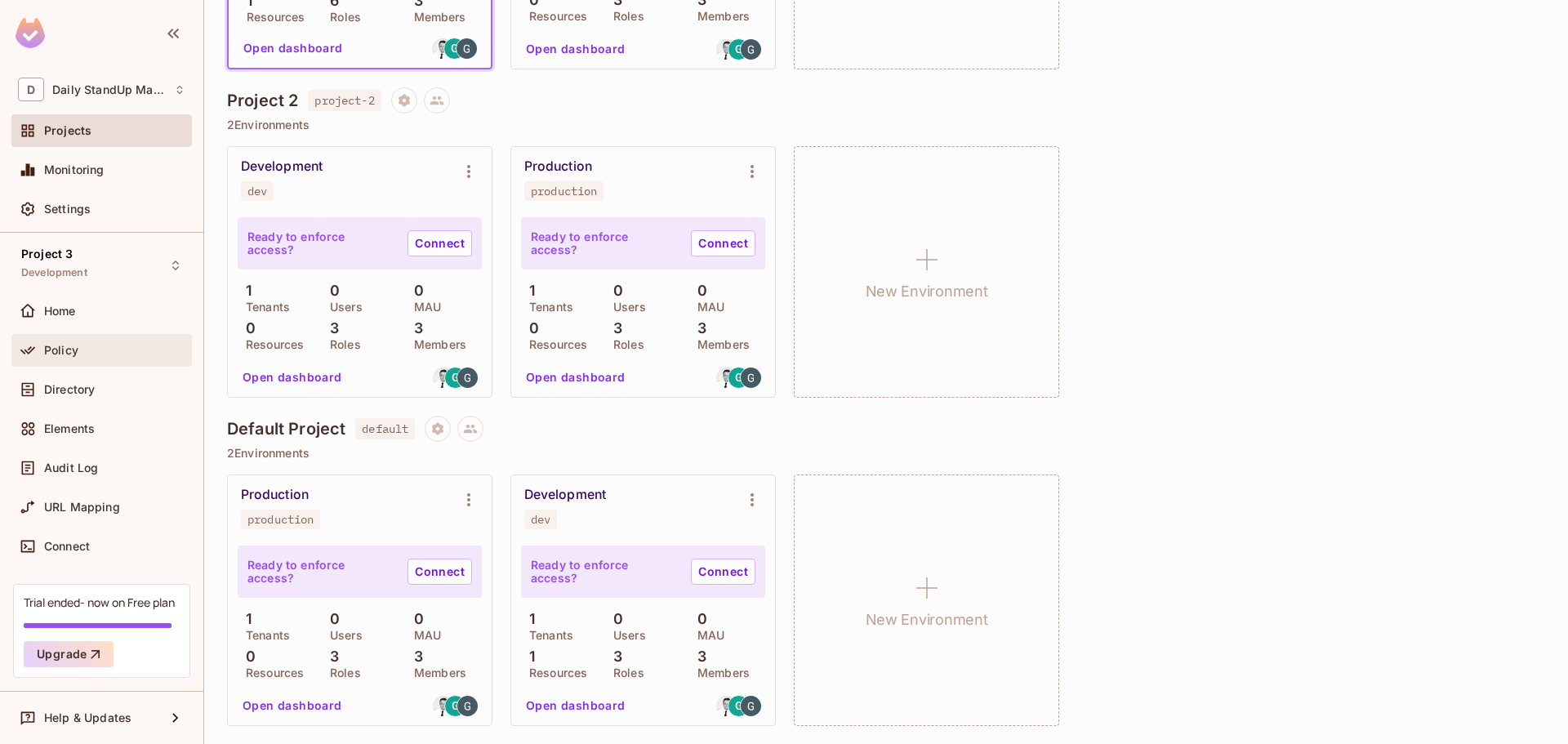
click at [62, 356] on span "Policy" at bounding box center [61, 350] width 34 height 13
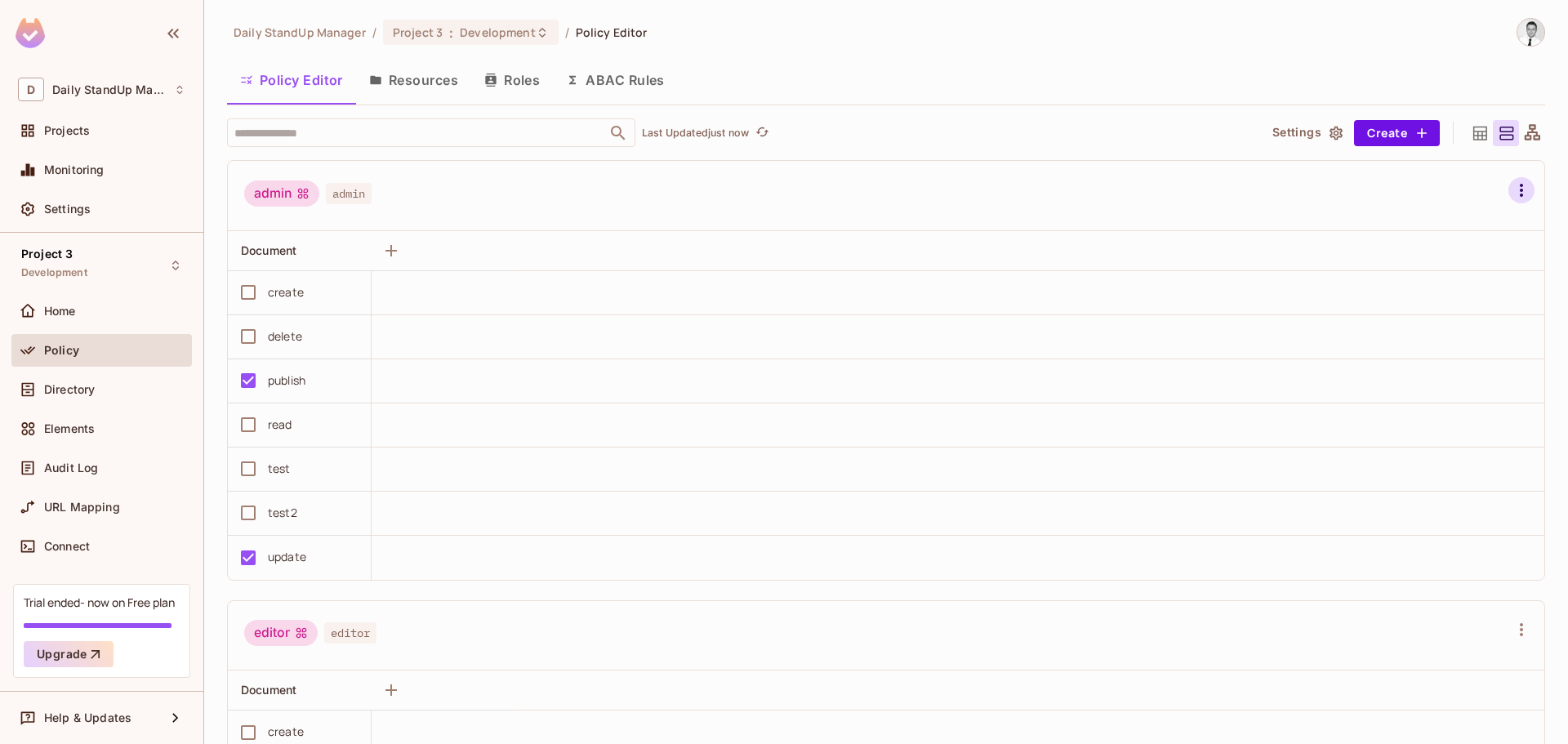
click at [1512, 187] on icon "button" at bounding box center [1521, 190] width 20 height 20
click at [1498, 187] on div at bounding box center [784, 372] width 1568 height 744
click at [1100, 68] on div "Policy Editor Resources Roles ABAC Rules" at bounding box center [886, 80] width 1318 height 41
click at [100, 212] on div "Settings" at bounding box center [114, 208] width 141 height 13
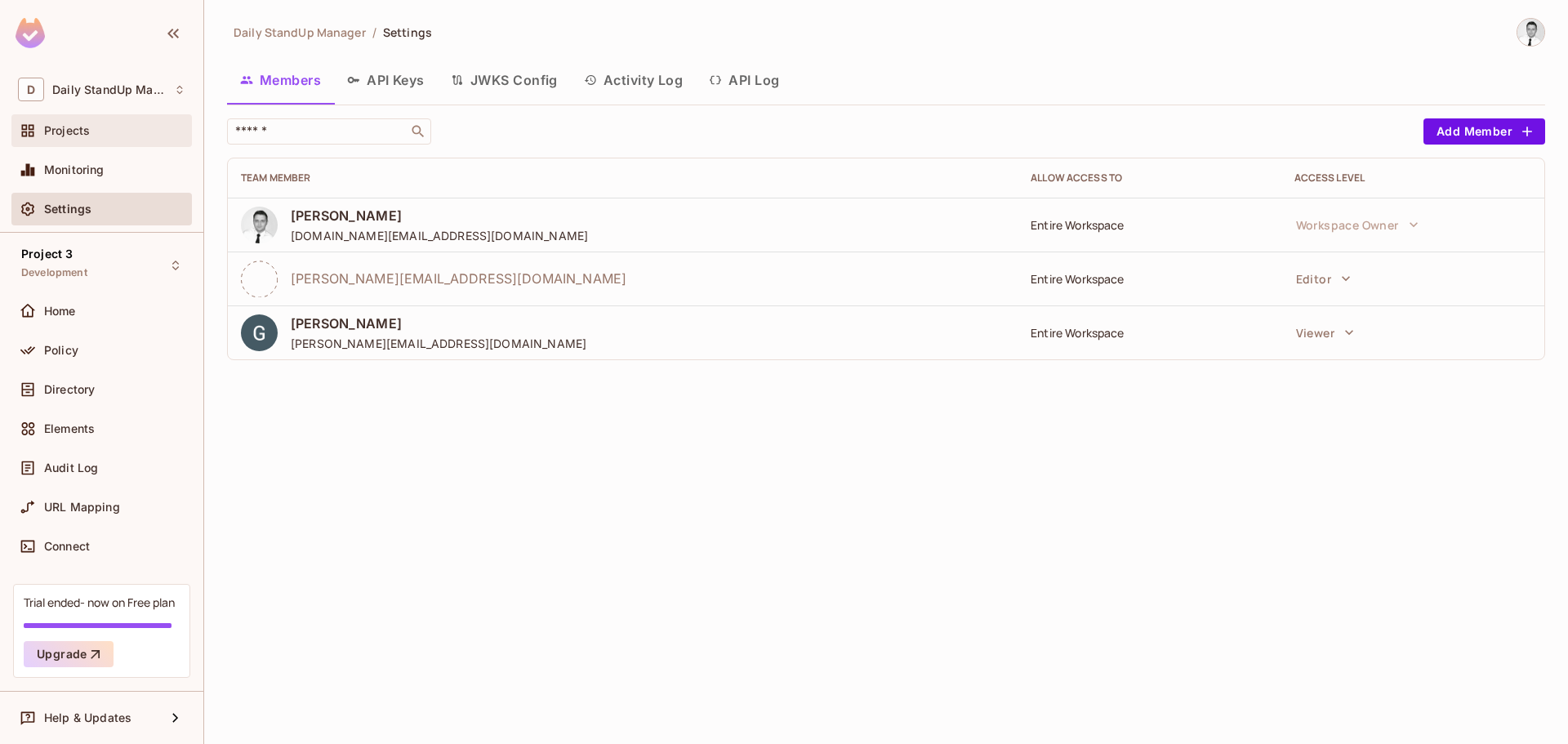
click at [90, 137] on div "Projects" at bounding box center [114, 131] width 141 height 13
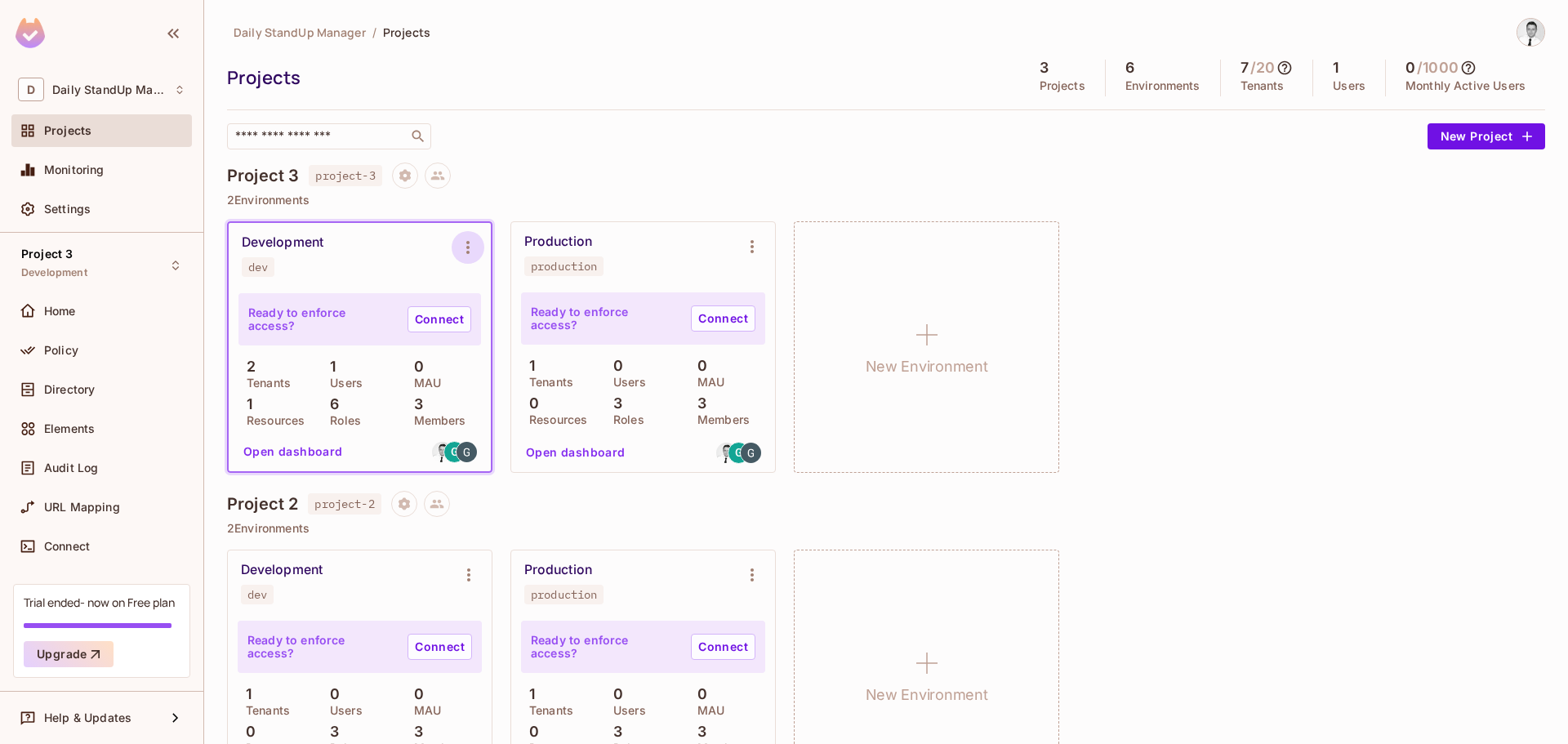
click at [462, 244] on icon "Environment settings" at bounding box center [468, 248] width 20 height 20
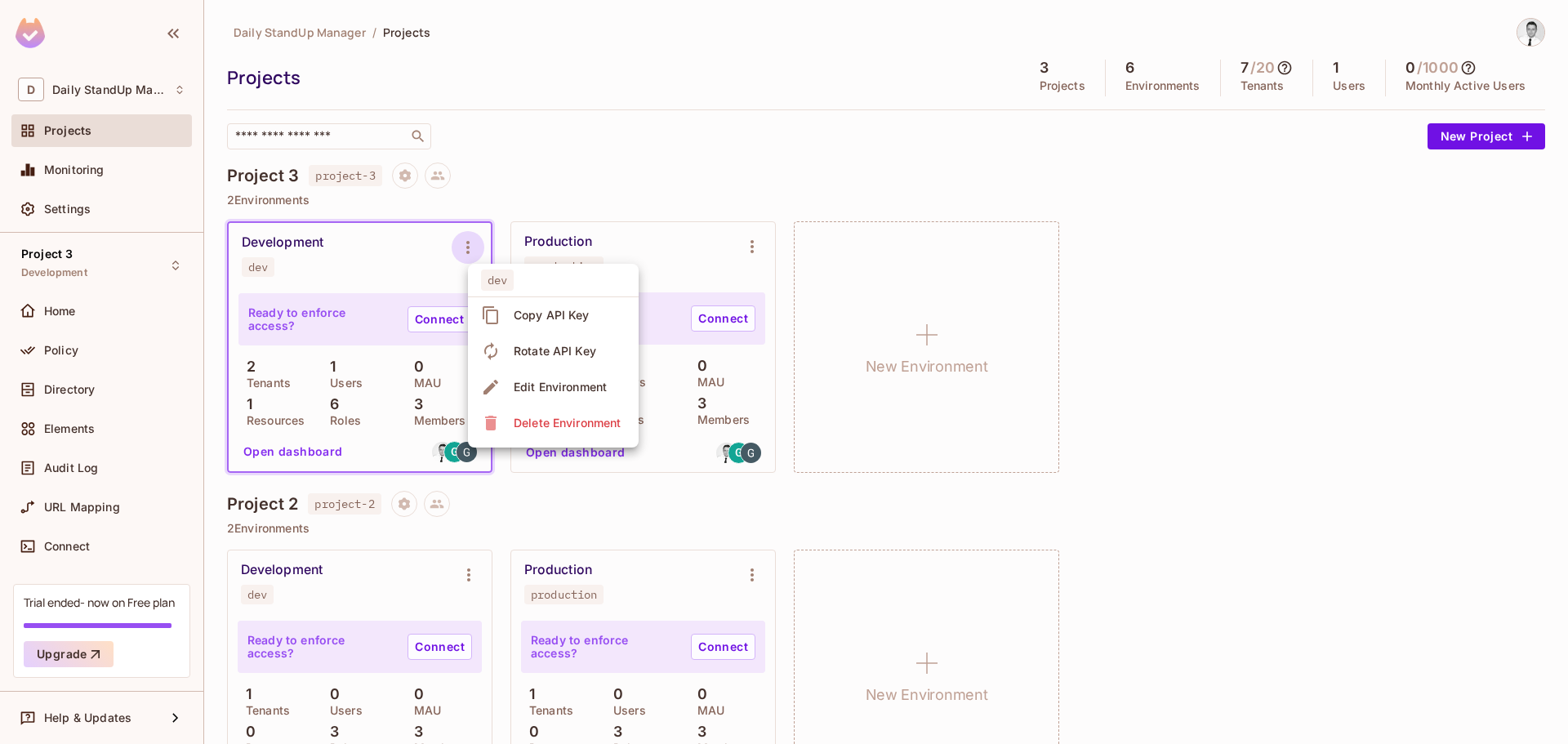
click at [466, 249] on div at bounding box center [784, 372] width 1568 height 744
